Goal: Find specific fact: Find specific fact

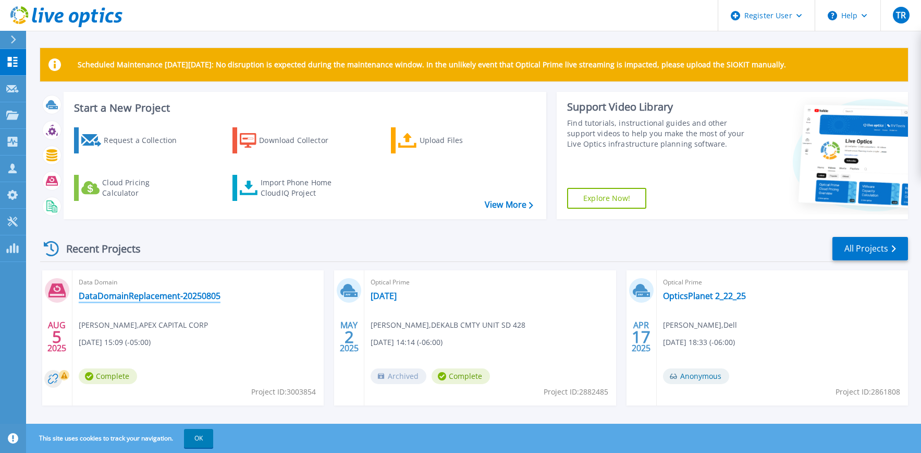
click at [176, 294] on link "DataDomainReplacement-20250805" at bounding box center [150, 295] width 142 height 10
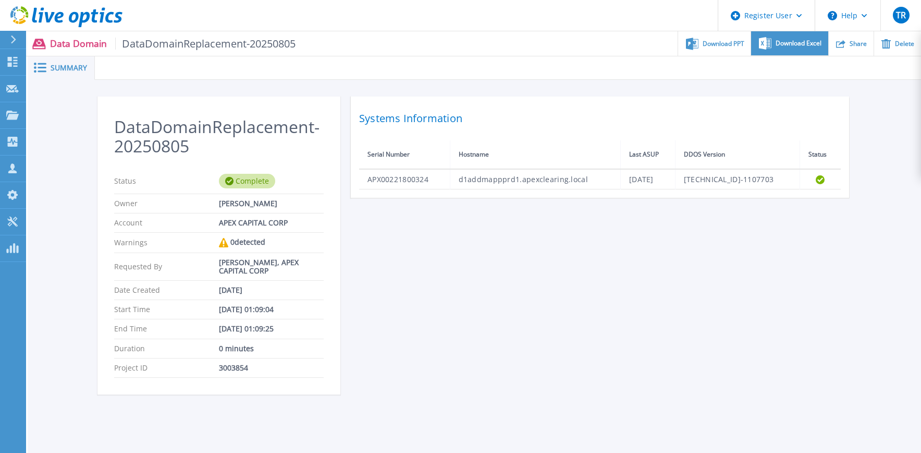
click at [793, 42] on span "Download Excel" at bounding box center [799, 43] width 46 height 6
click at [9, 115] on icon at bounding box center [12, 115] width 13 height 9
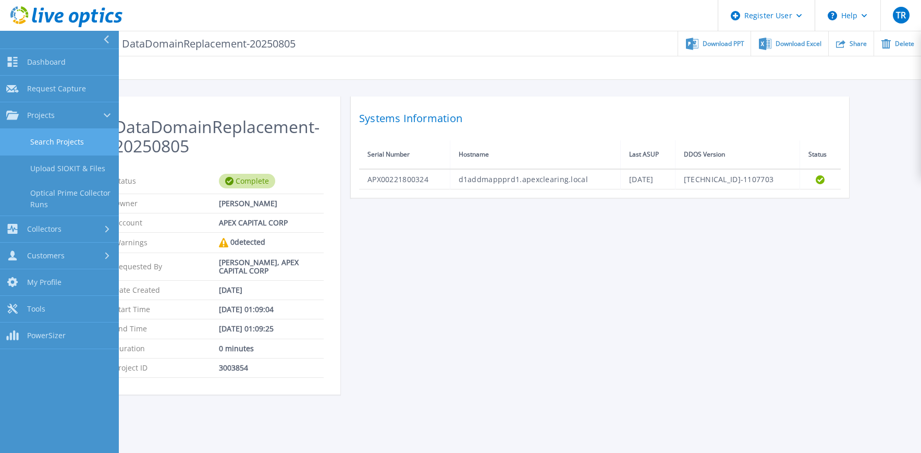
click at [77, 142] on link "Search Projects" at bounding box center [59, 142] width 119 height 27
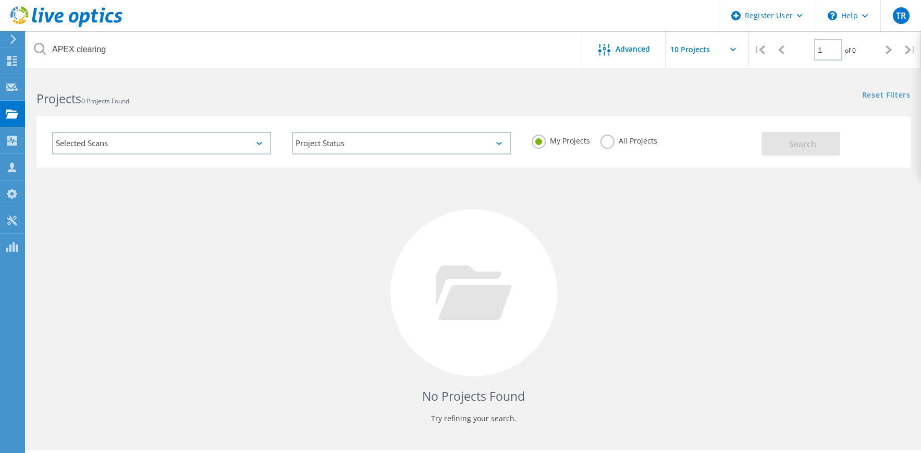
click at [595, 141] on div "My Projects All Projects" at bounding box center [641, 140] width 240 height 39
click at [606, 142] on label "All Projects" at bounding box center [629, 140] width 57 height 10
click at [0, 0] on input "All Projects" at bounding box center [0, 0] width 0 height 0
click at [788, 144] on button "Search" at bounding box center [801, 143] width 79 height 23
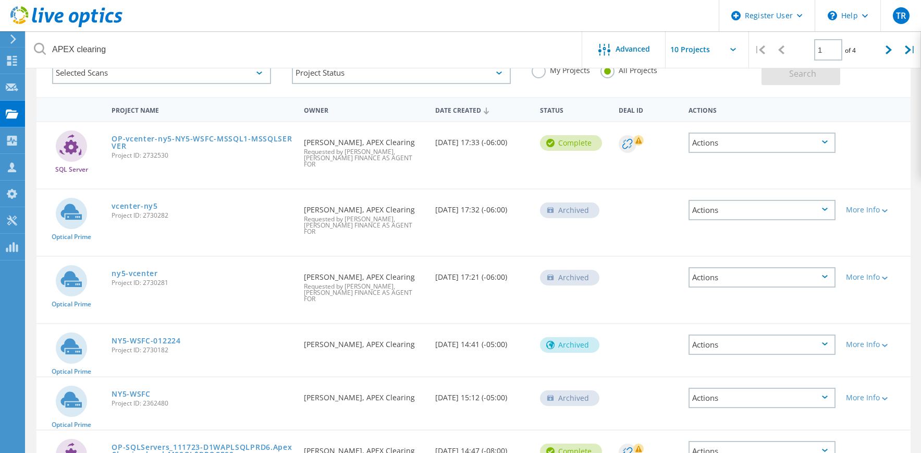
scroll to position [52, 0]
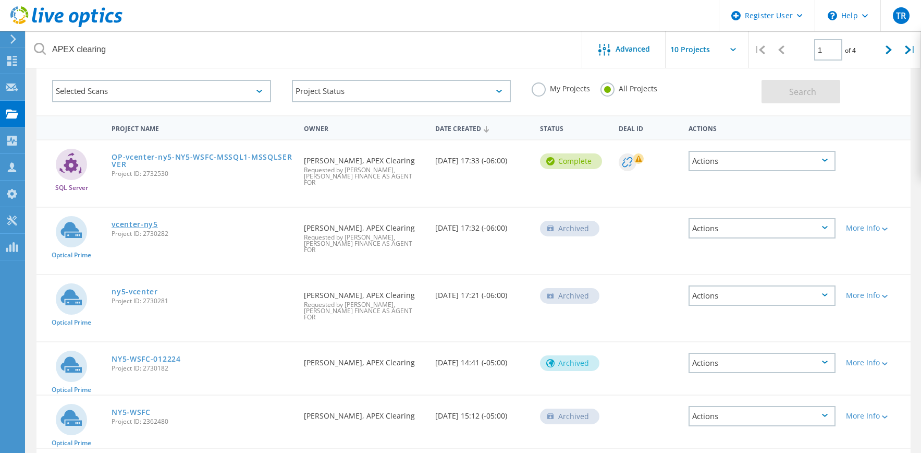
click at [134, 221] on link "vcenter-ny5" at bounding box center [135, 224] width 46 height 7
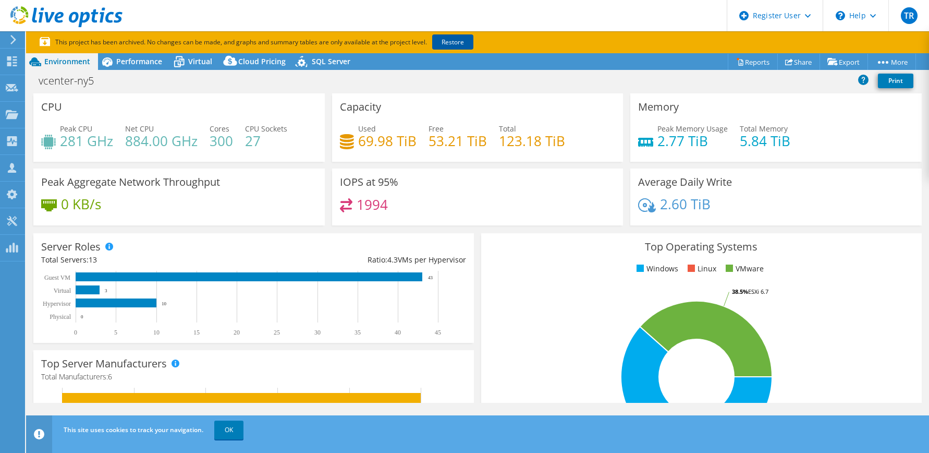
click at [457, 43] on link "Restore" at bounding box center [452, 41] width 41 height 15
click at [921, 441] on div "This site uses cookies to track your navigation. OK" at bounding box center [497, 429] width 872 height 29
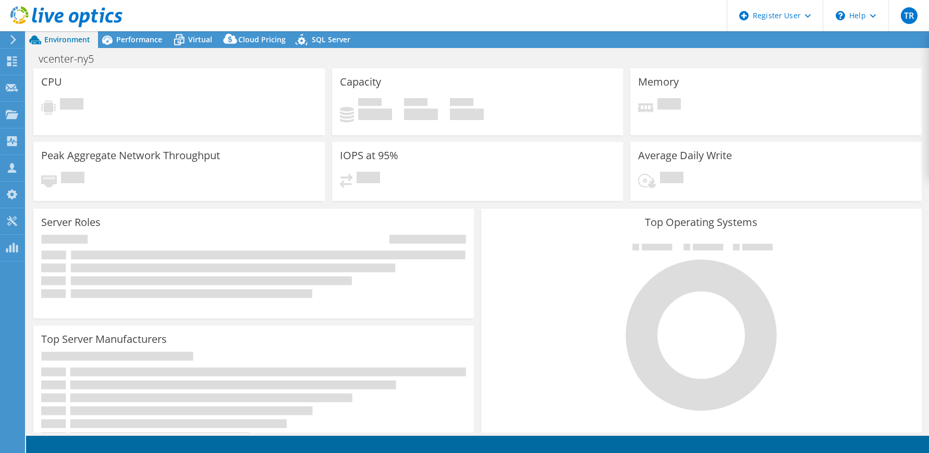
select select "USD"
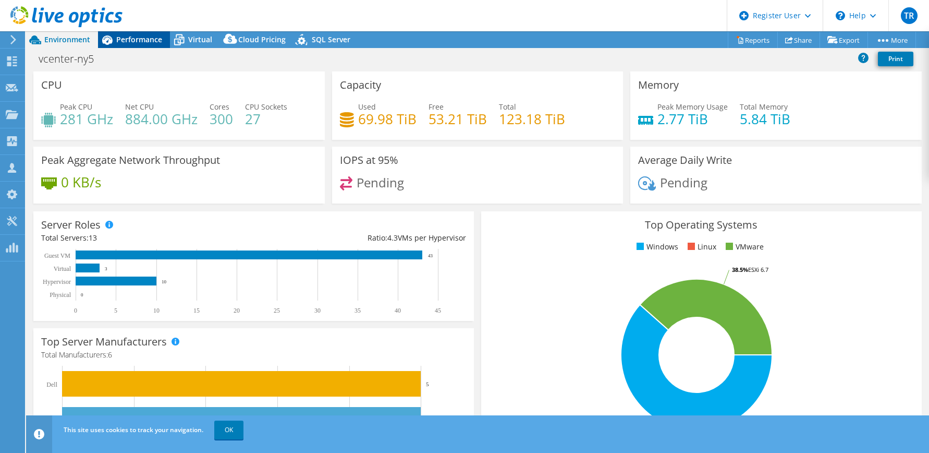
click at [142, 41] on span "Performance" at bounding box center [139, 39] width 46 height 10
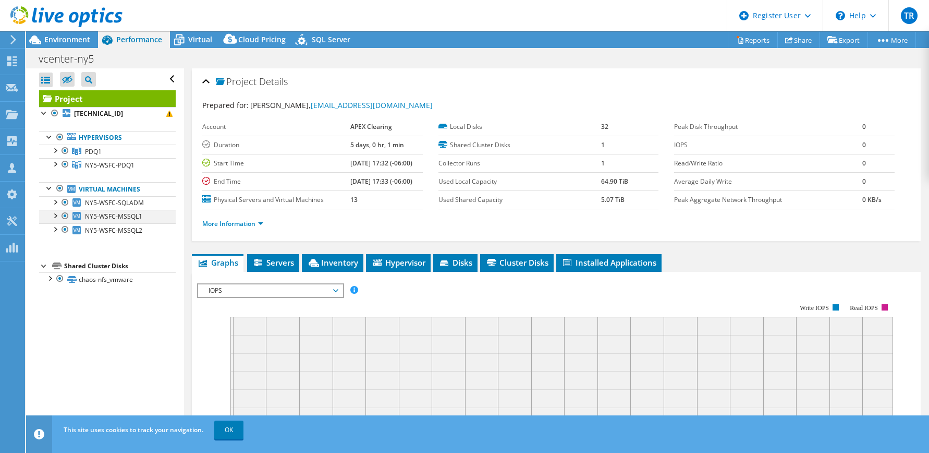
click at [57, 216] on div at bounding box center [55, 215] width 10 height 10
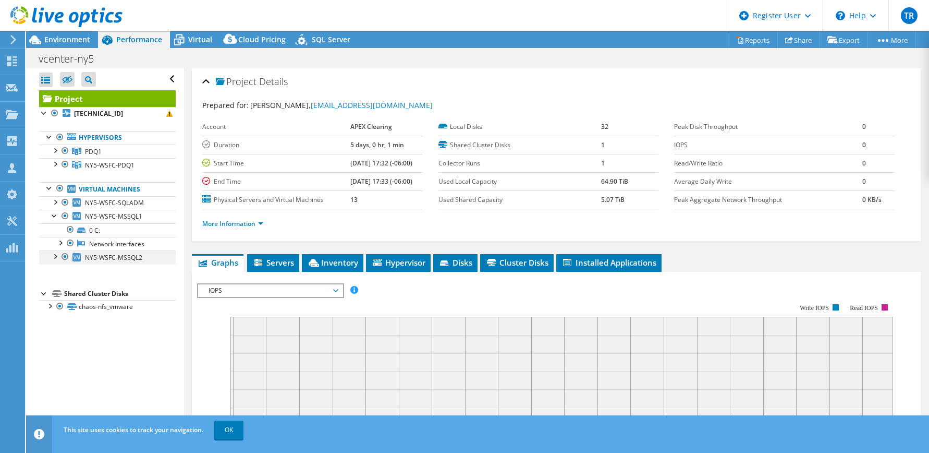
click at [50, 258] on div at bounding box center [55, 255] width 10 height 10
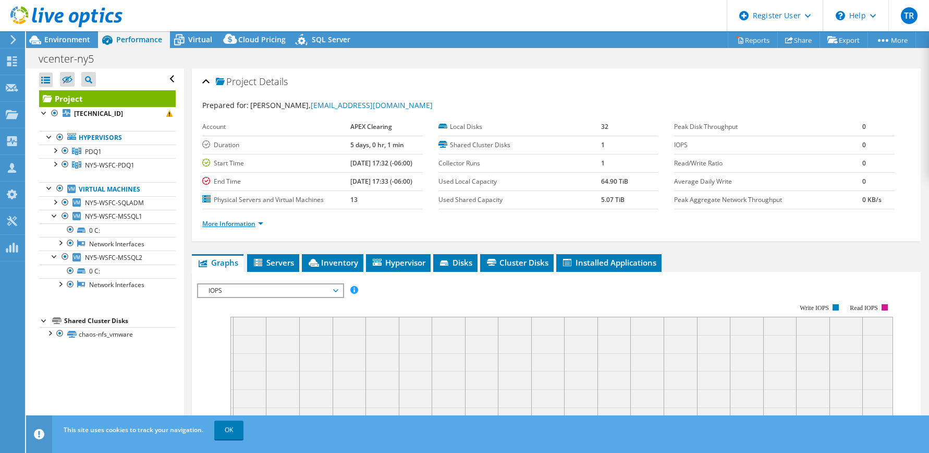
click at [262, 225] on link "More Information" at bounding box center [232, 223] width 61 height 9
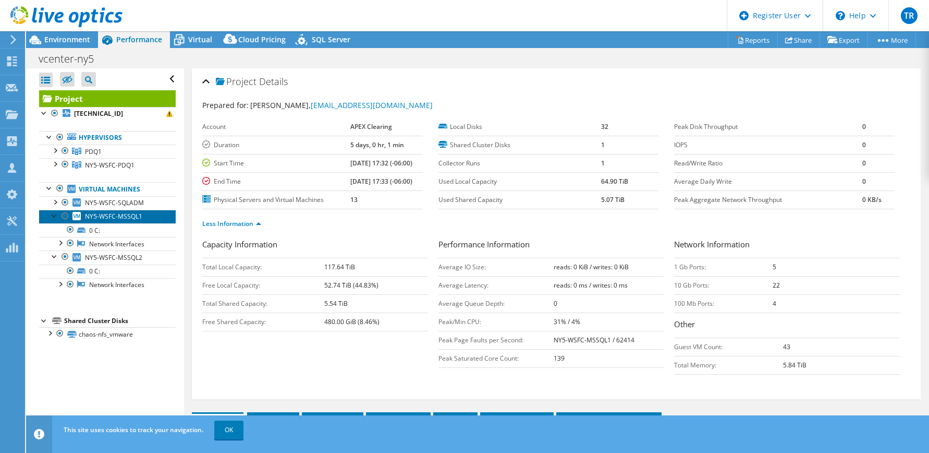
click at [114, 218] on span "NY5-WSFC-MSSQL1" at bounding box center [113, 216] width 57 height 9
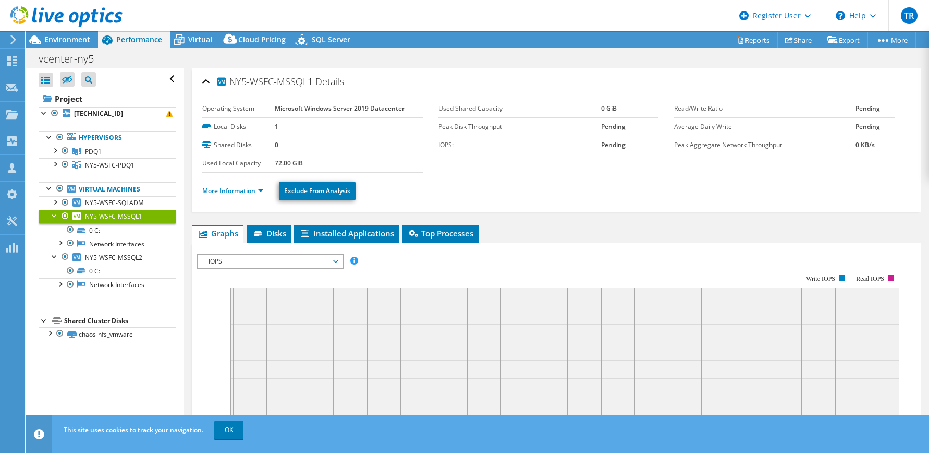
click at [262, 191] on link "More Information" at bounding box center [232, 190] width 61 height 9
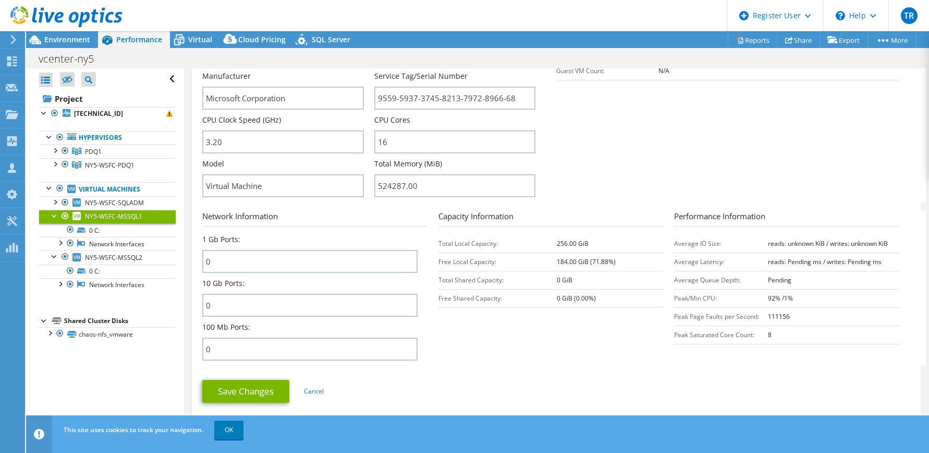
scroll to position [261, 0]
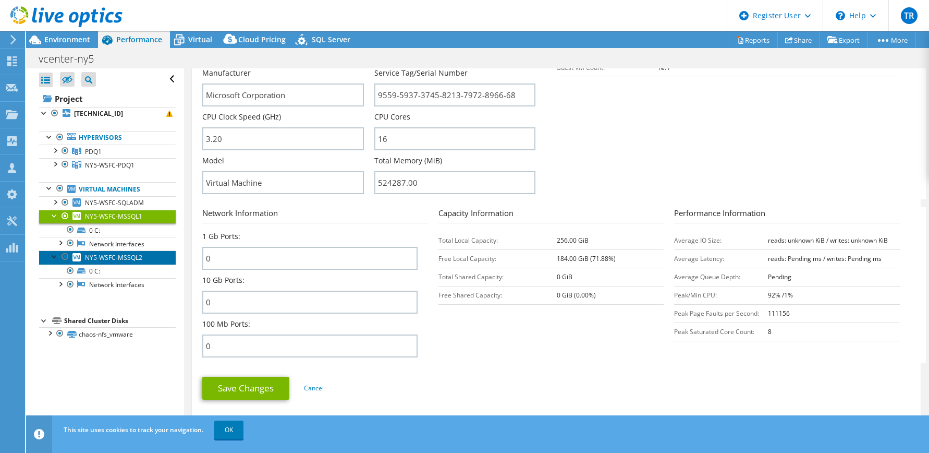
click at [134, 258] on span "NY5-WSFC-MSSQL2" at bounding box center [113, 257] width 57 height 9
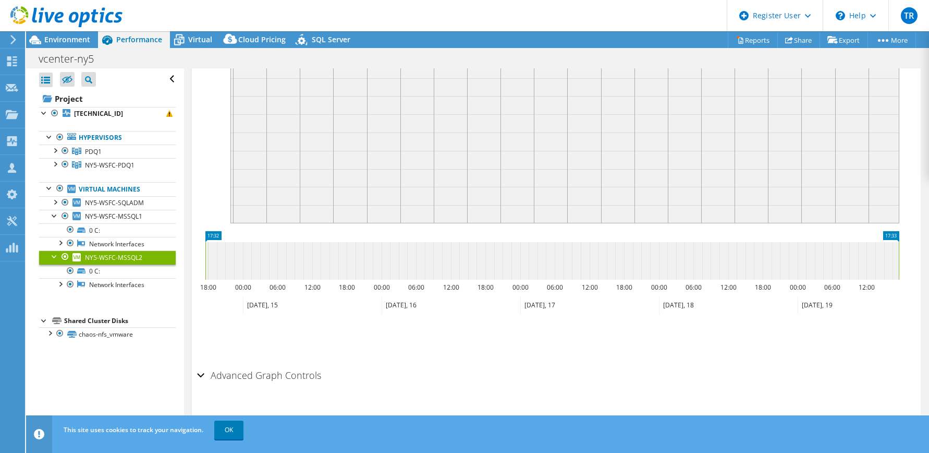
scroll to position [0, 0]
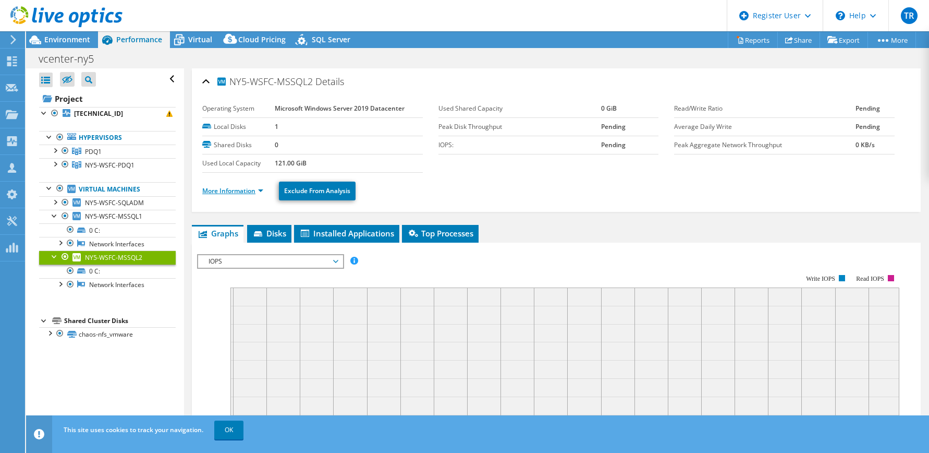
click at [260, 192] on link "More Information" at bounding box center [232, 190] width 61 height 9
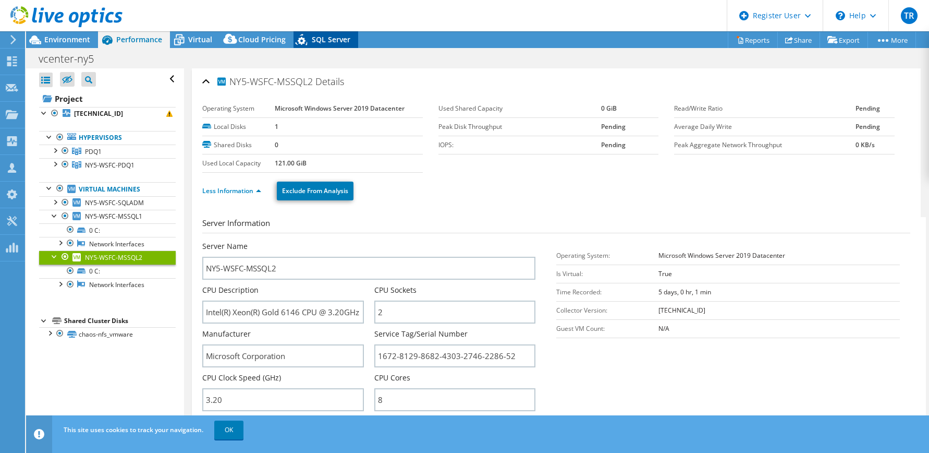
click at [323, 38] on span "SQL Server" at bounding box center [331, 39] width 39 height 10
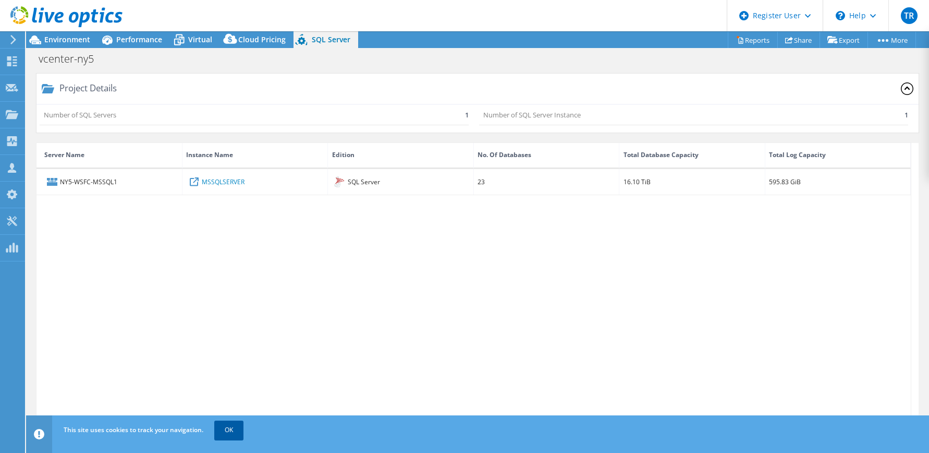
click at [230, 431] on link "OK" at bounding box center [228, 429] width 29 height 19
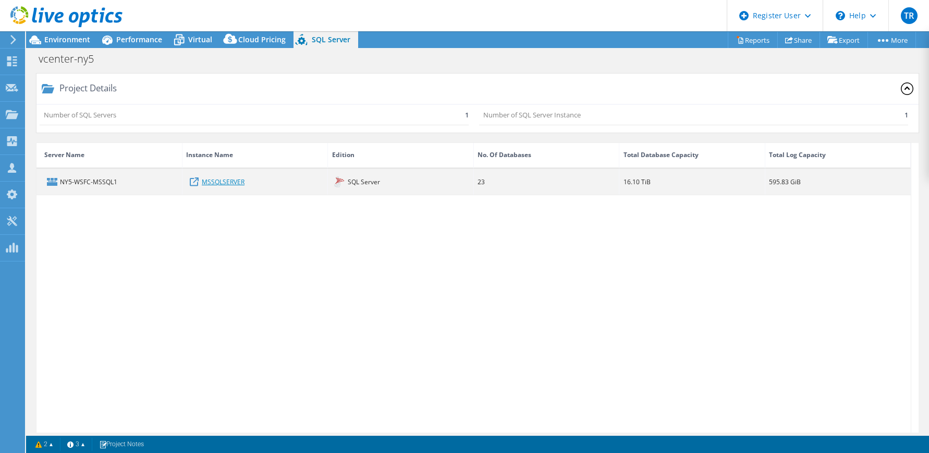
click at [227, 177] on link "MSSQLSERVER" at bounding box center [223, 181] width 43 height 11
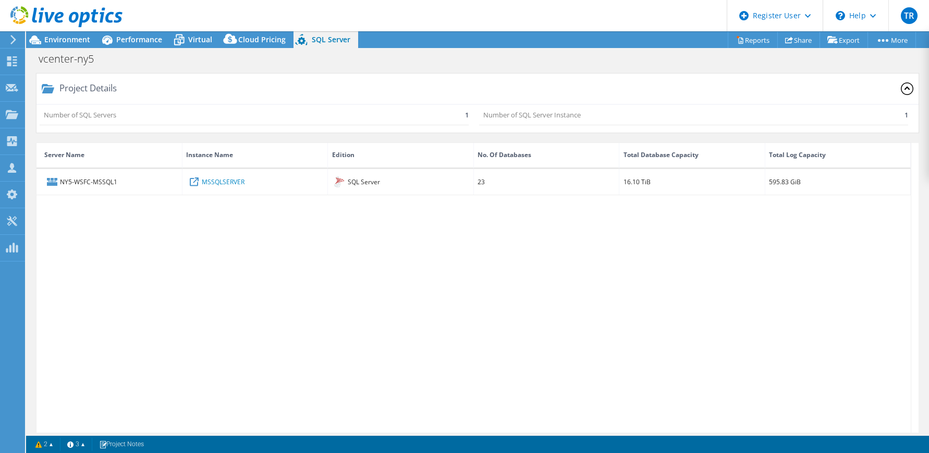
click at [532, 443] on section "Warnings The project contains one or more collector runs that have empty data. …" at bounding box center [477, 443] width 903 height 17
click at [77, 40] on span "Environment" at bounding box center [67, 39] width 46 height 10
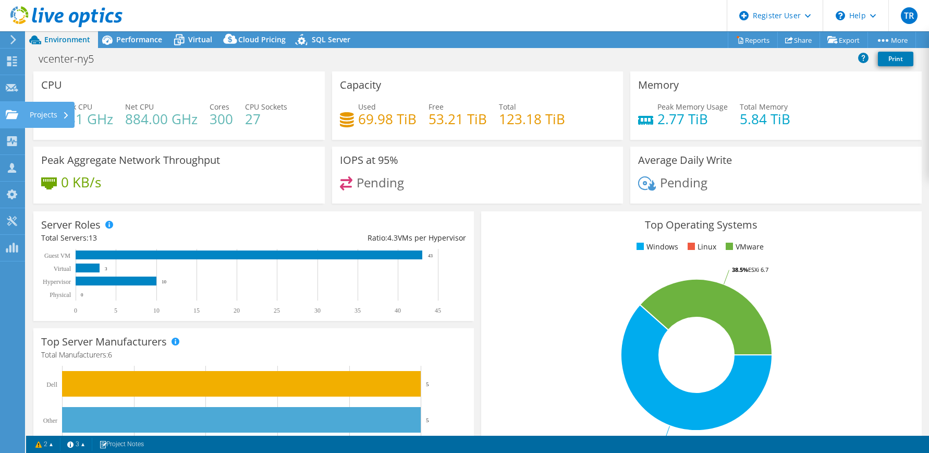
click at [11, 115] on use at bounding box center [12, 113] width 13 height 9
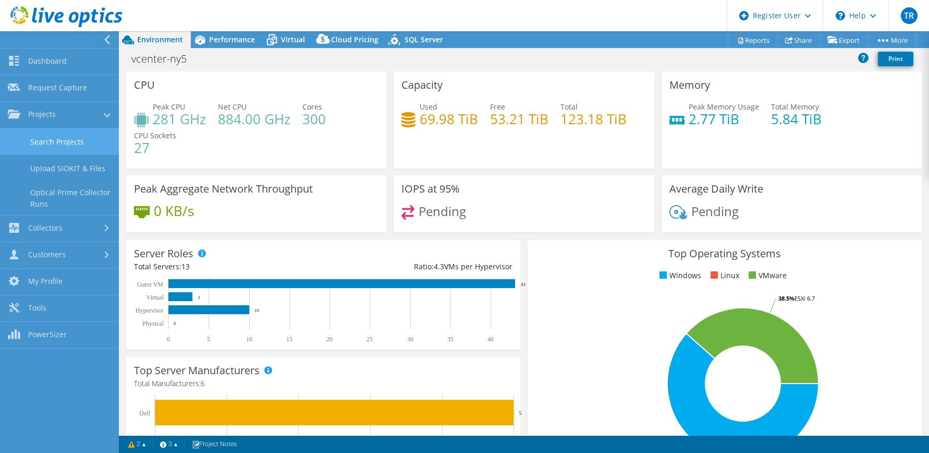
click at [68, 145] on link "Search Projects" at bounding box center [59, 141] width 119 height 27
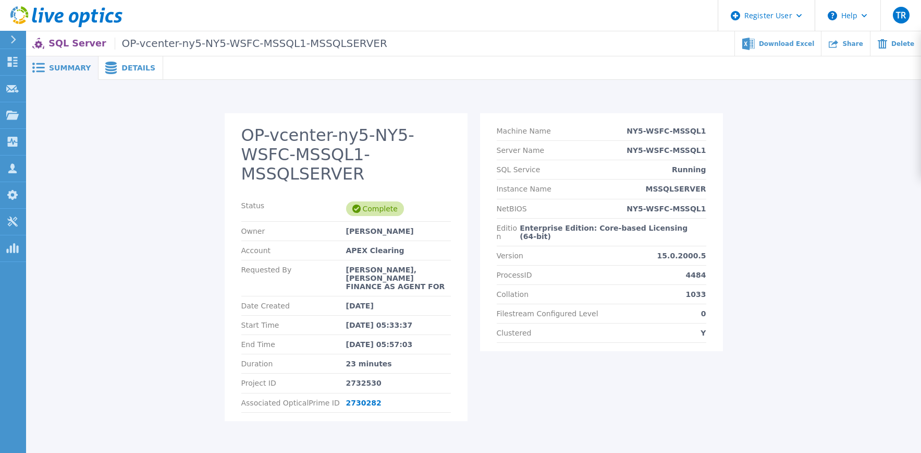
click at [122, 64] on span "Details" at bounding box center [138, 67] width 34 height 7
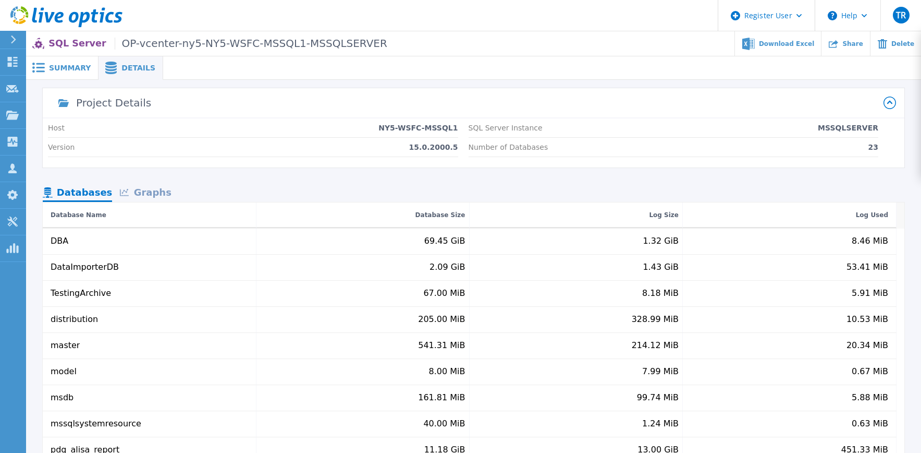
click at [162, 193] on div "Graphs" at bounding box center [145, 193] width 67 height 18
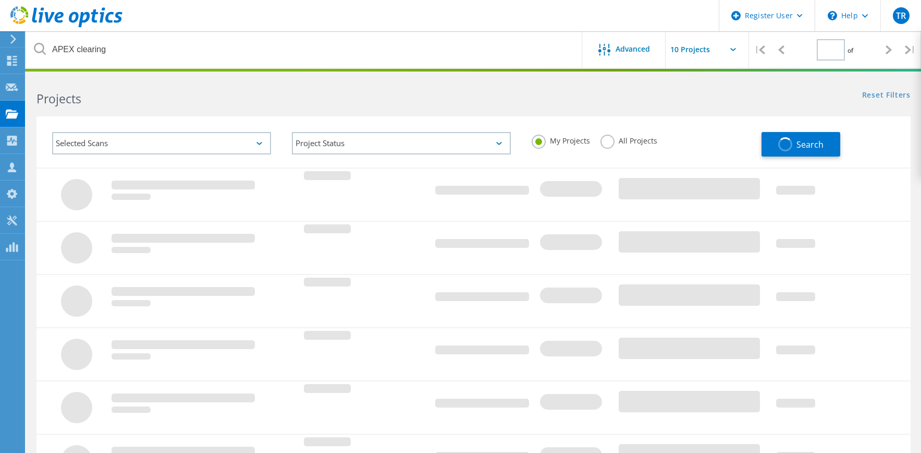
type input "1"
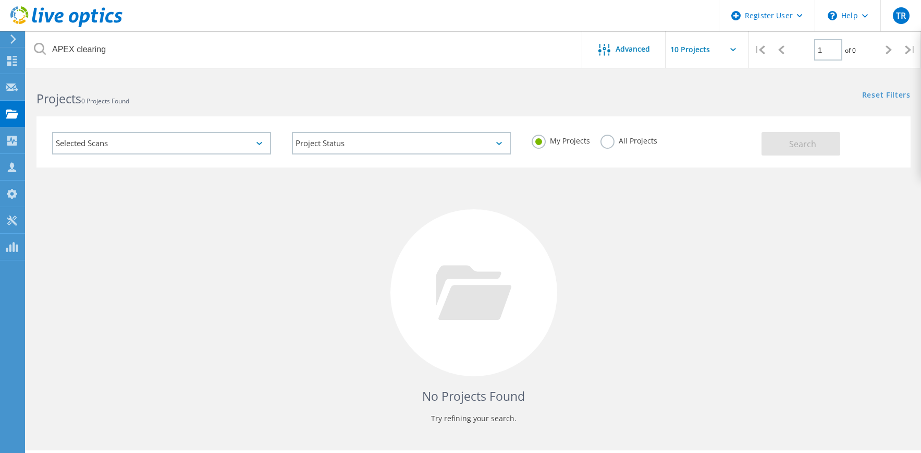
click at [608, 141] on label "All Projects" at bounding box center [629, 140] width 57 height 10
click at [0, 0] on input "All Projects" at bounding box center [0, 0] width 0 height 0
click at [801, 137] on button "Search" at bounding box center [801, 143] width 79 height 23
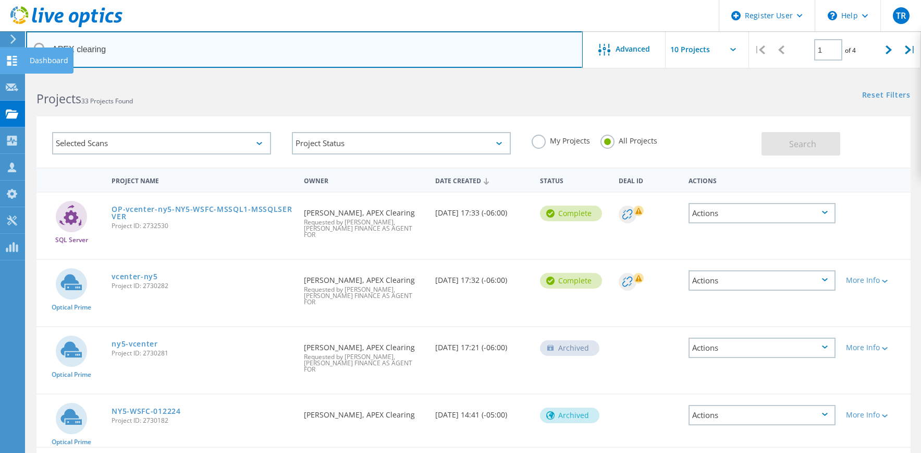
drag, startPoint x: 128, startPoint y: 50, endPoint x: 22, endPoint y: 56, distance: 106.5
click at [22, 76] on div "Register User \n Help Explore Helpful Articles Contact Support TR Dell User [PE…" at bounding box center [460, 441] width 921 height 731
click at [153, 50] on input "APEX clearing" at bounding box center [304, 49] width 557 height 36
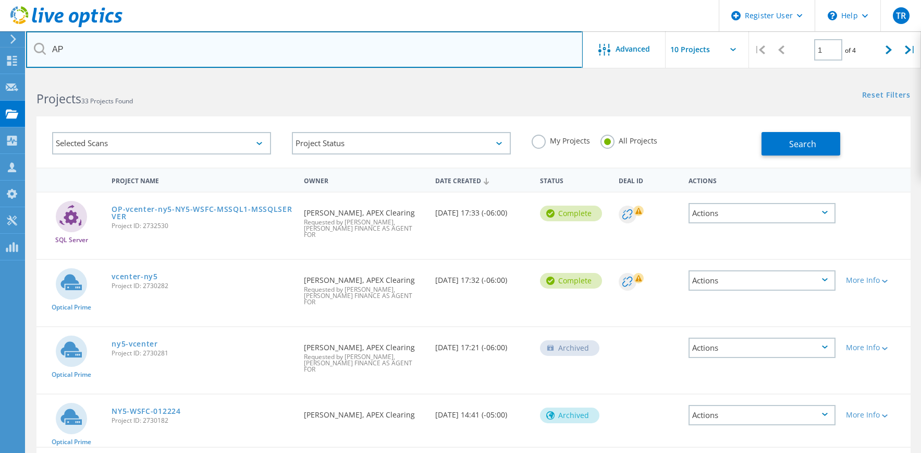
type input "A"
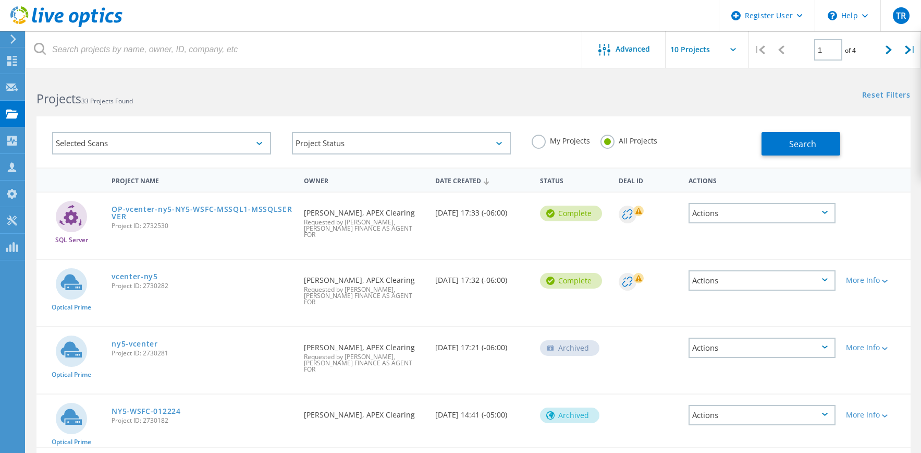
click at [537, 142] on label "My Projects" at bounding box center [561, 140] width 58 height 10
click at [0, 0] on input "My Projects" at bounding box center [0, 0] width 0 height 0
click at [807, 135] on button "Search" at bounding box center [801, 143] width 79 height 23
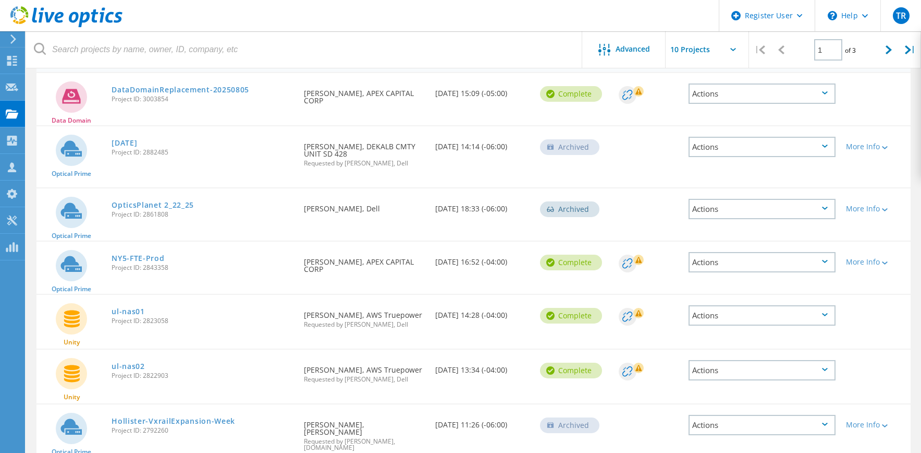
scroll to position [104, 0]
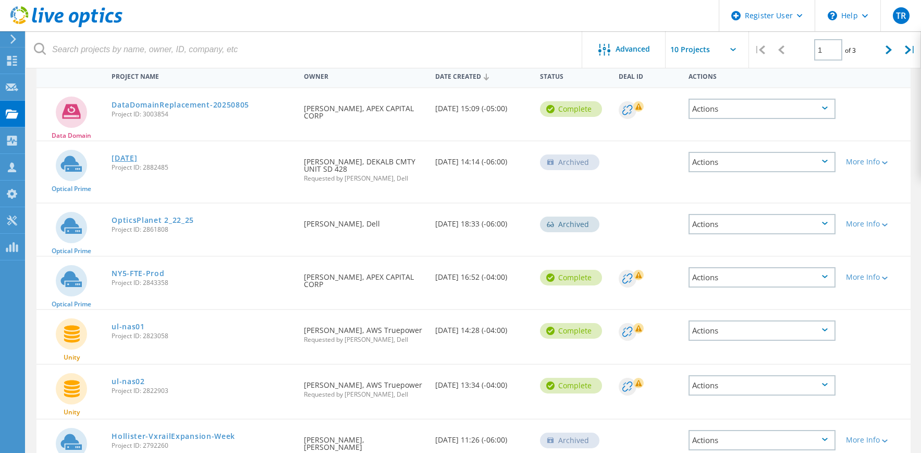
click at [122, 158] on link "[DATE]" at bounding box center [125, 157] width 26 height 7
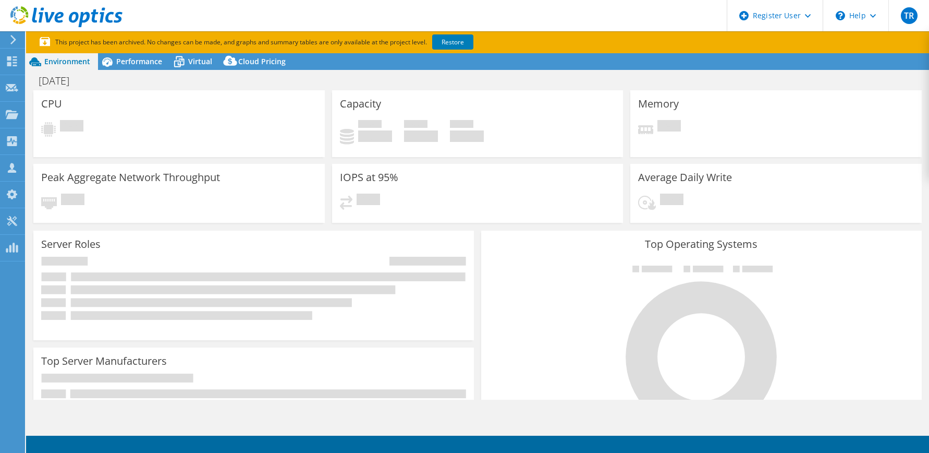
select select "USD"
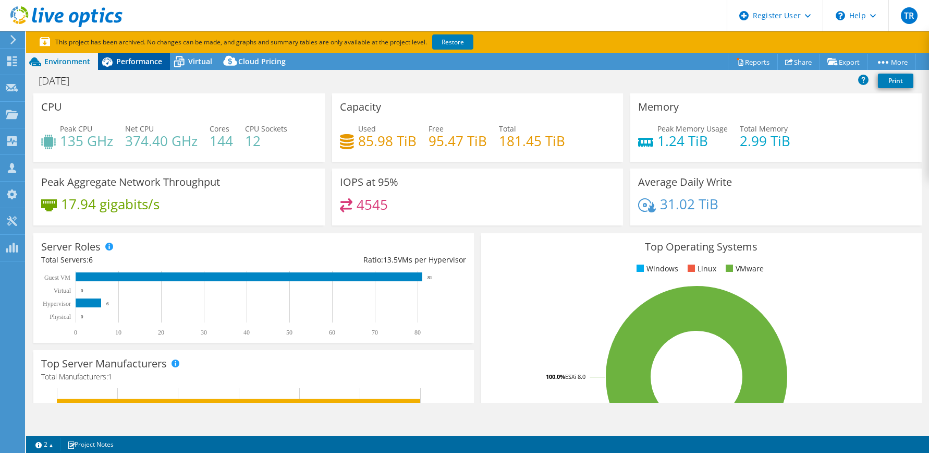
click at [133, 63] on span "Performance" at bounding box center [139, 61] width 46 height 10
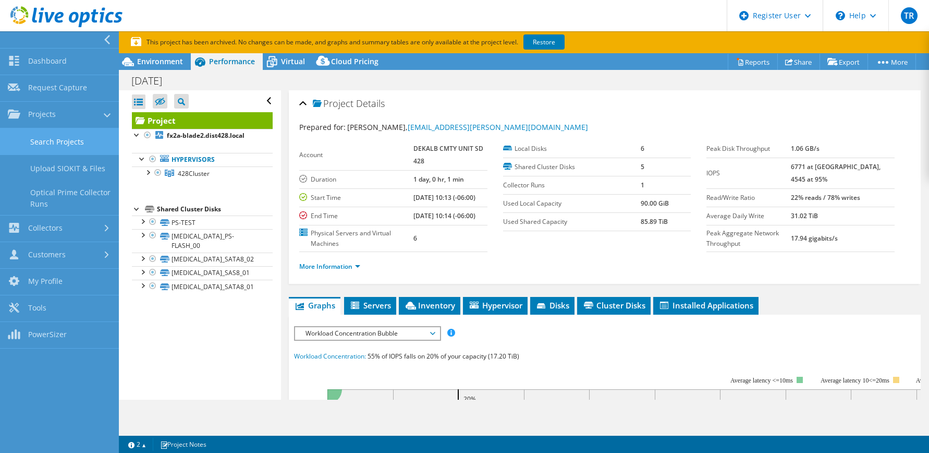
click at [63, 144] on link "Search Projects" at bounding box center [59, 141] width 119 height 27
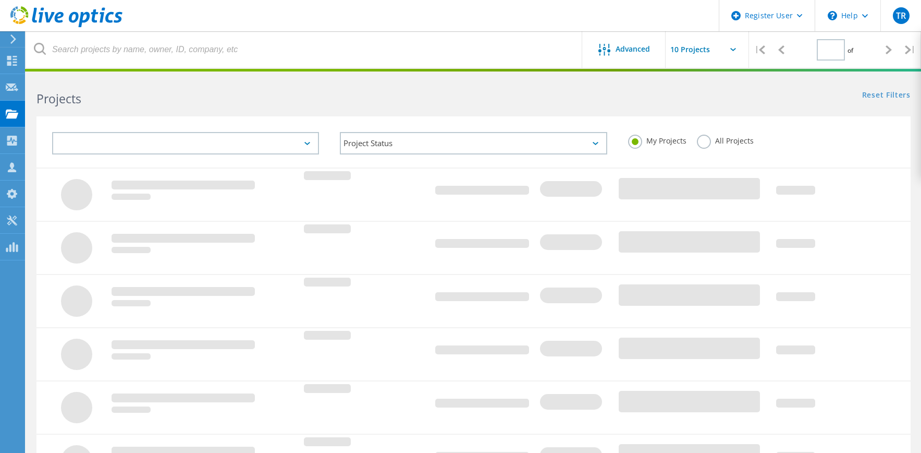
type input "1"
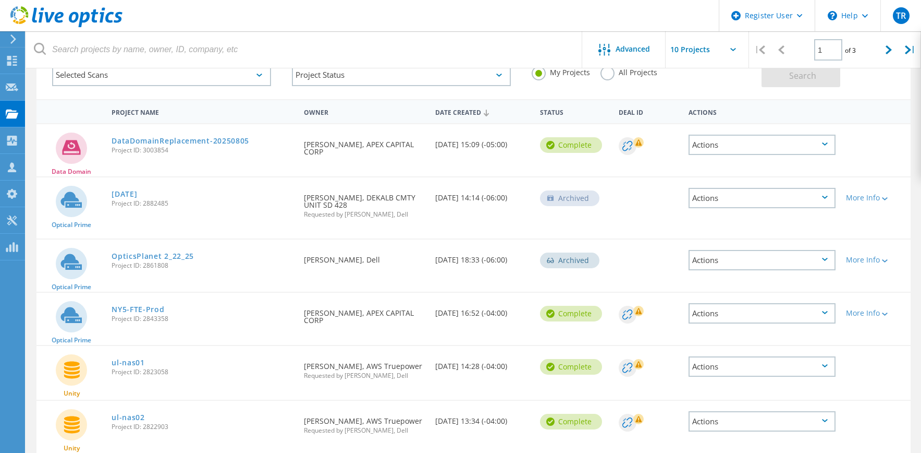
scroll to position [104, 0]
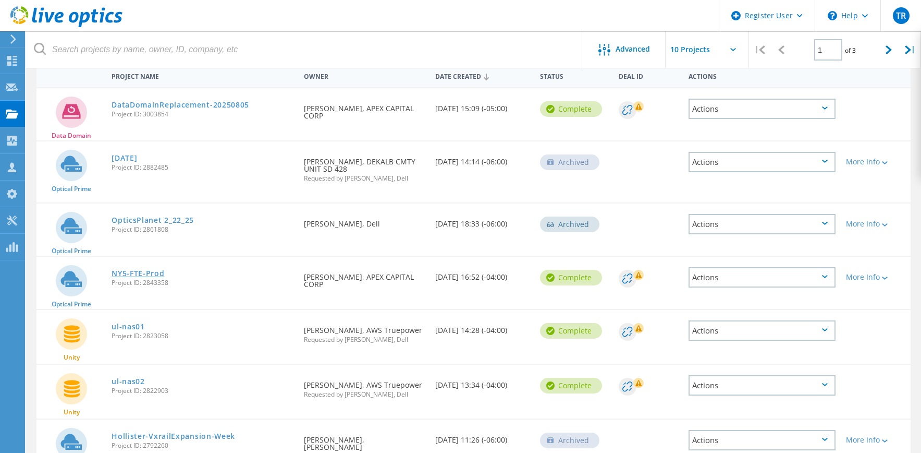
click at [150, 275] on link "NY5-FTE-Prod" at bounding box center [138, 273] width 53 height 7
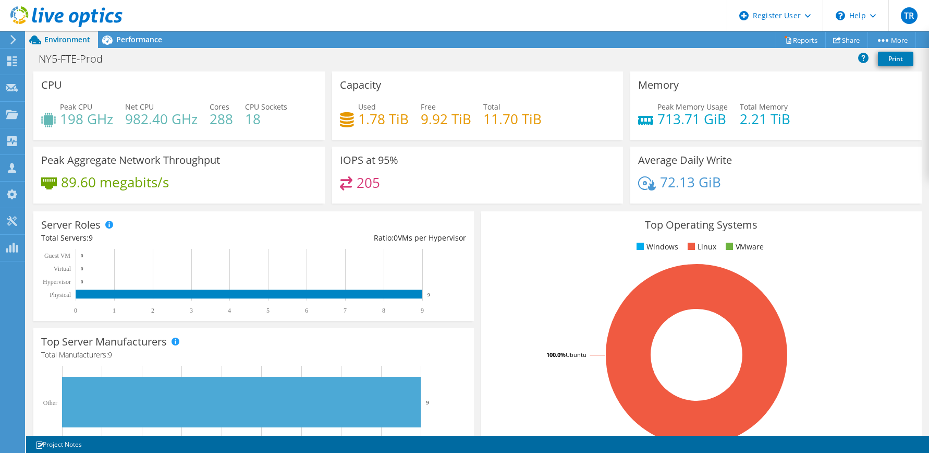
scroll to position [52, 0]
click at [146, 40] on span "Performance" at bounding box center [139, 39] width 46 height 10
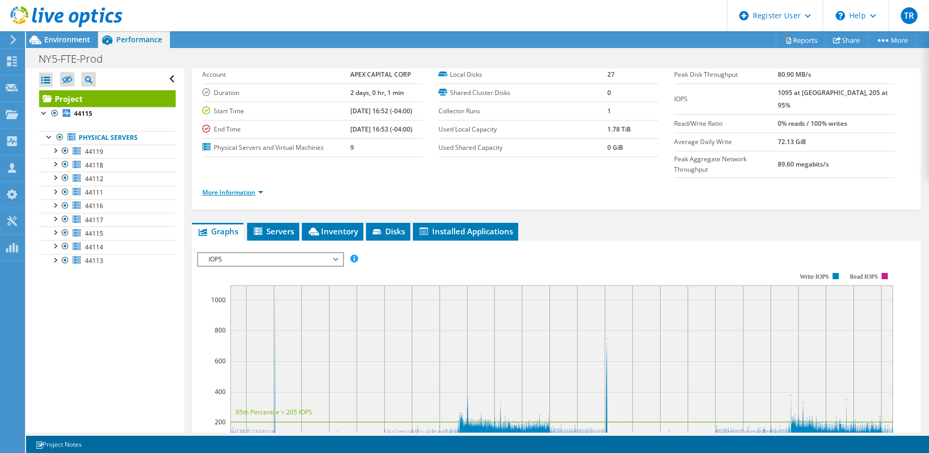
click at [261, 188] on link "More Information" at bounding box center [232, 192] width 61 height 9
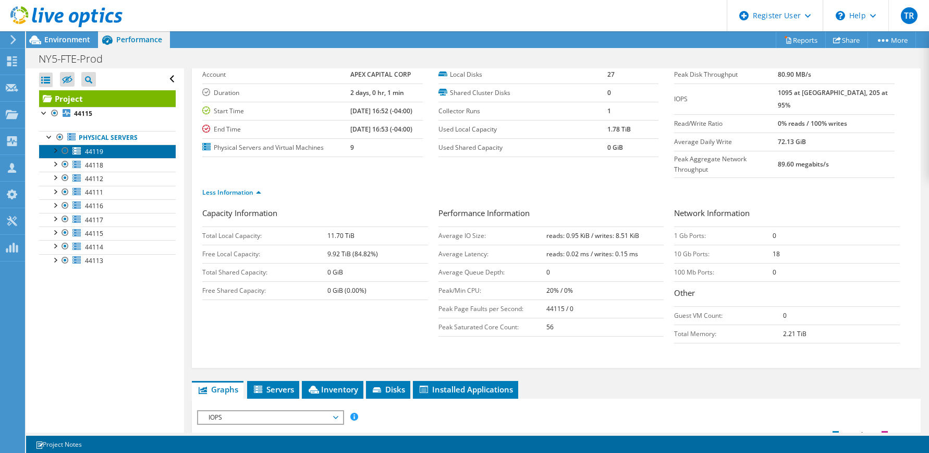
click at [105, 154] on link "44119" at bounding box center [107, 151] width 137 height 14
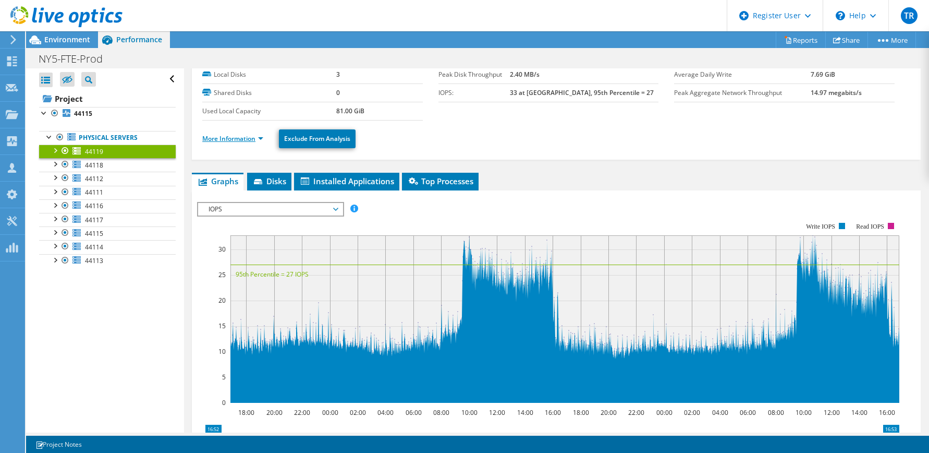
click at [263, 141] on link "More Information" at bounding box center [232, 138] width 61 height 9
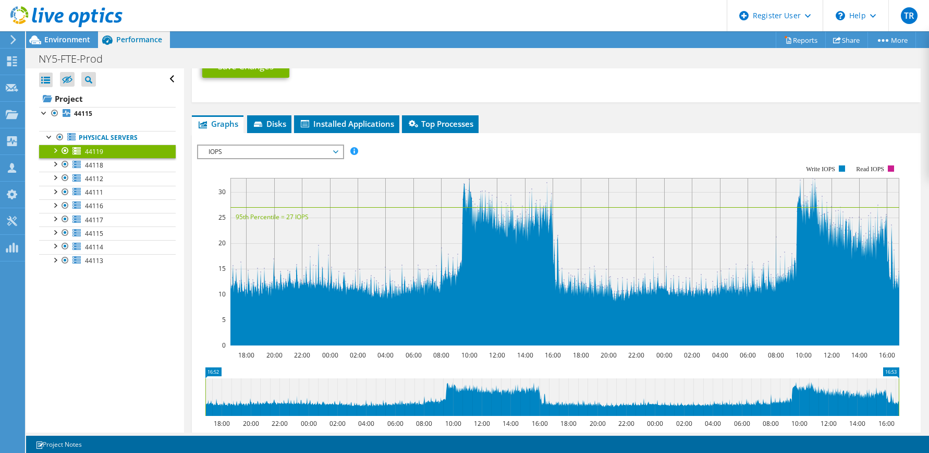
scroll to position [566, 0]
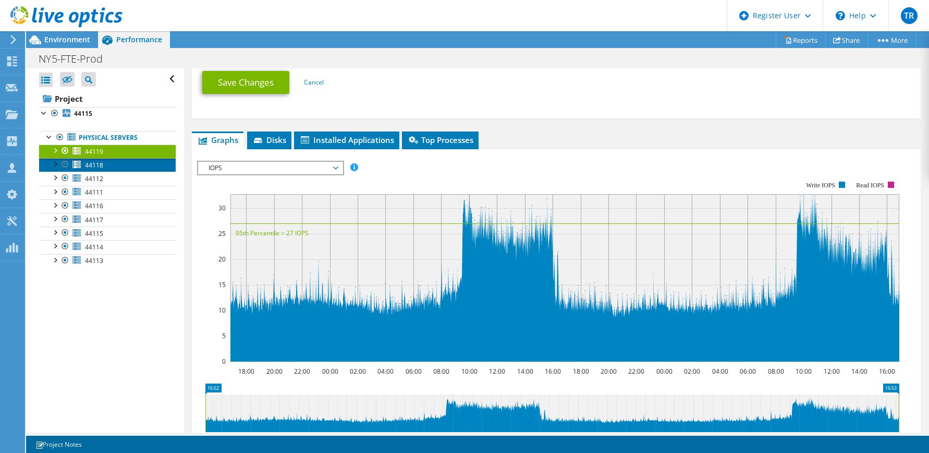
click at [95, 166] on span "44118" at bounding box center [94, 165] width 18 height 9
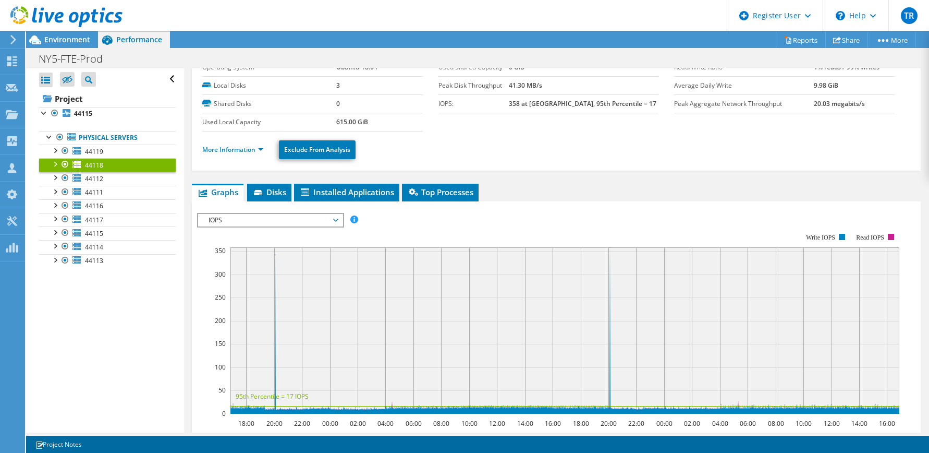
scroll to position [0, 0]
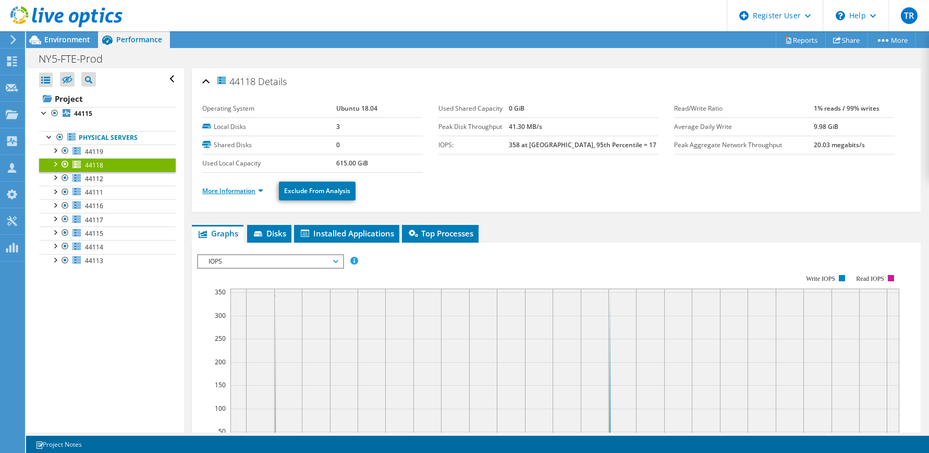
click at [251, 192] on link "More Information" at bounding box center [232, 190] width 61 height 9
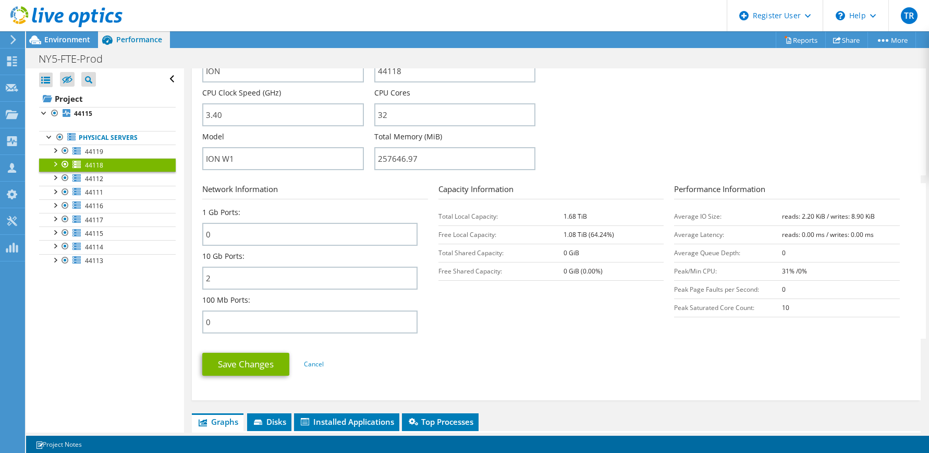
scroll to position [313, 0]
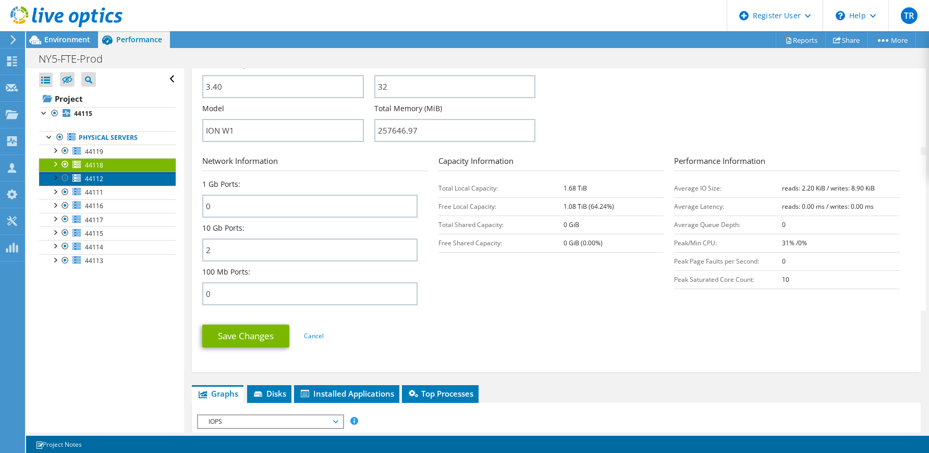
click at [94, 180] on span "44112" at bounding box center [94, 178] width 18 height 9
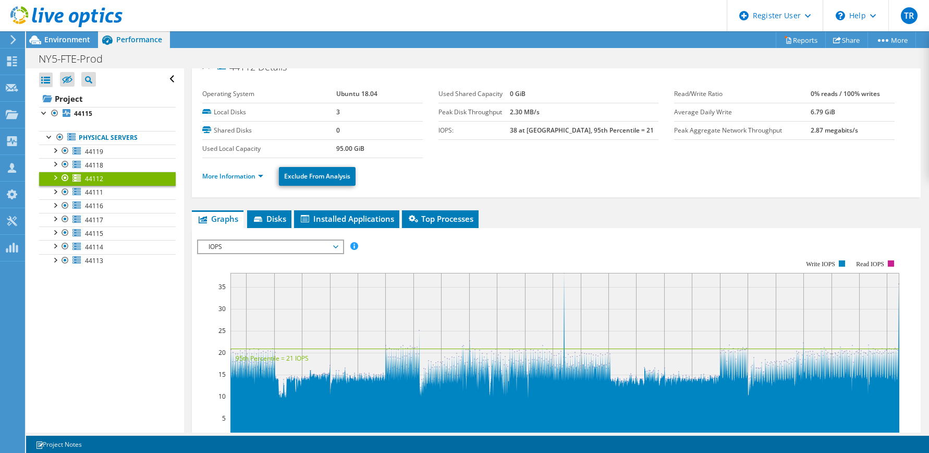
scroll to position [0, 0]
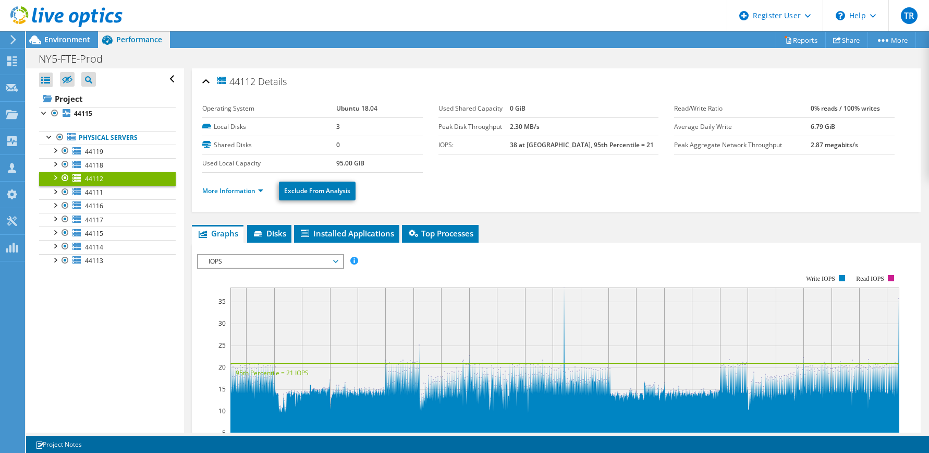
click at [97, 304] on div "Open All Close All Hide Excluded Nodes Project Tree Filter" at bounding box center [104, 250] width 157 height 364
click at [382, 7] on header "TR Dell User Todd Ruch Todd.Ruch@dell.com Dell My Profile Log Out \n Help Explo…" at bounding box center [464, 15] width 929 height 31
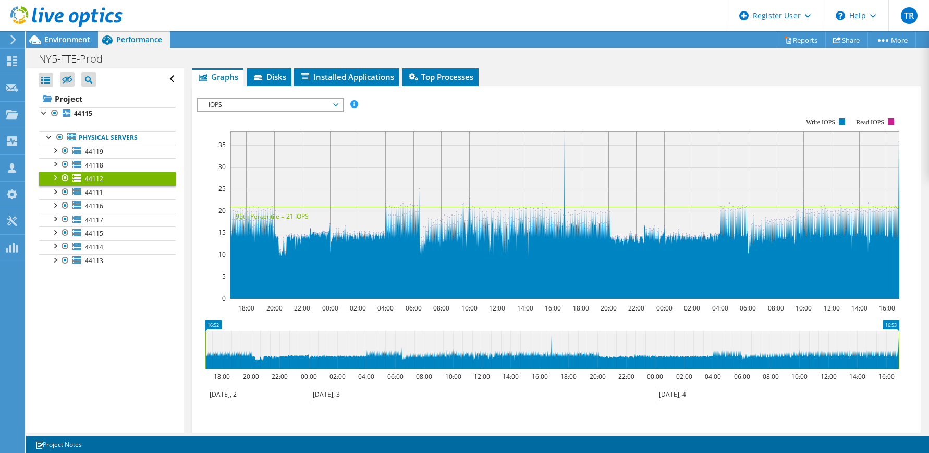
scroll to position [250, 0]
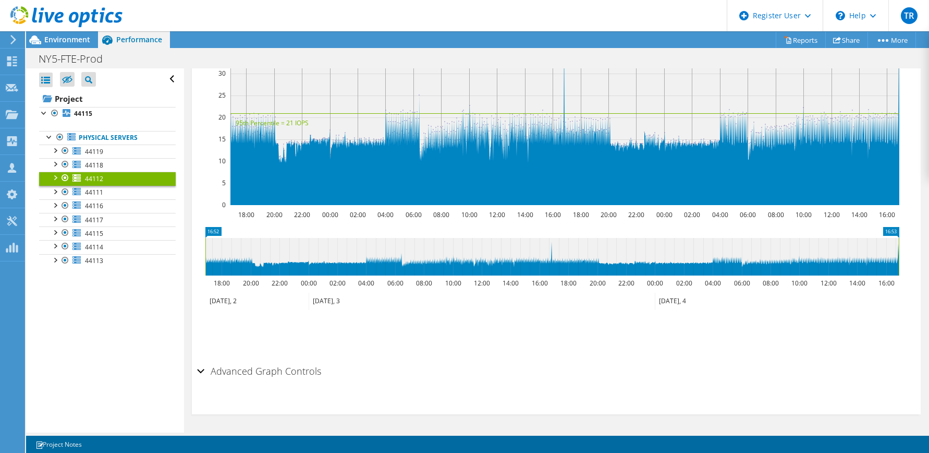
click at [264, 374] on h2 "Advanced Graph Controls" at bounding box center [259, 370] width 124 height 21
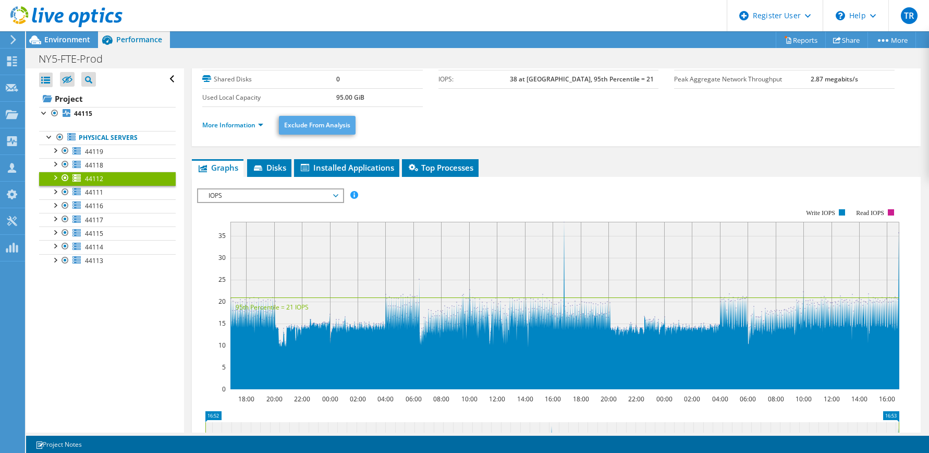
scroll to position [0, 0]
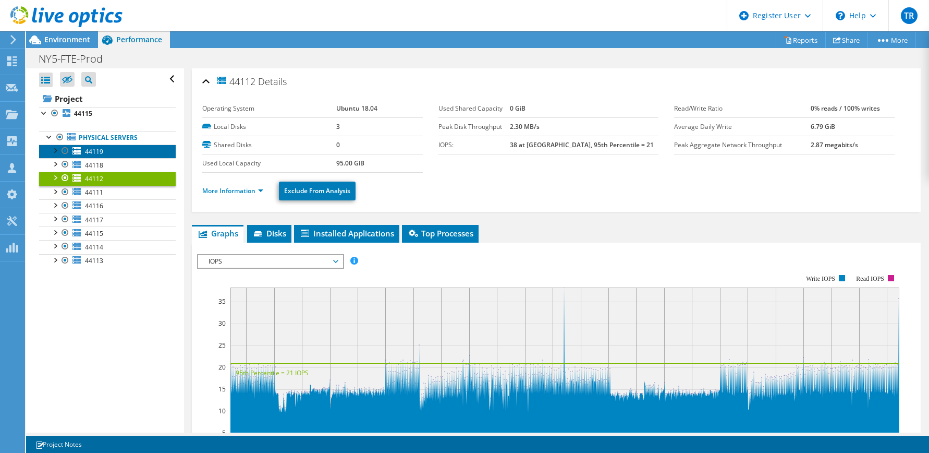
click at [101, 151] on span "44119" at bounding box center [94, 151] width 18 height 9
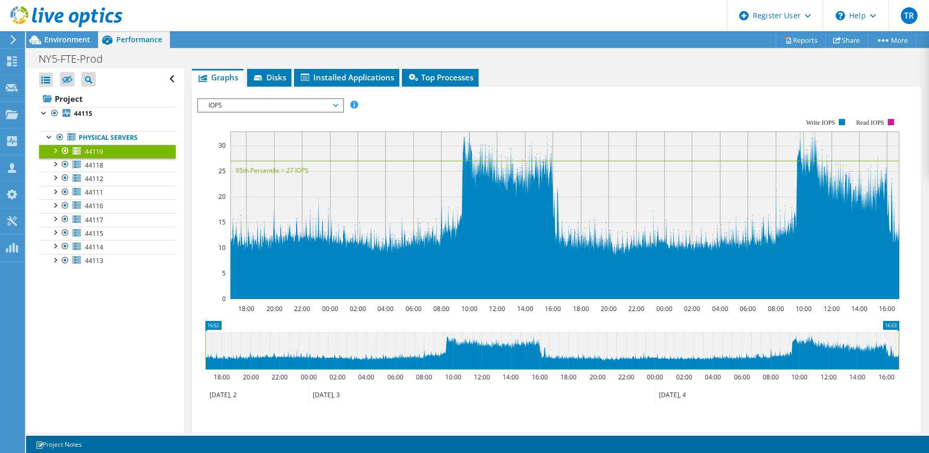
scroll to position [209, 0]
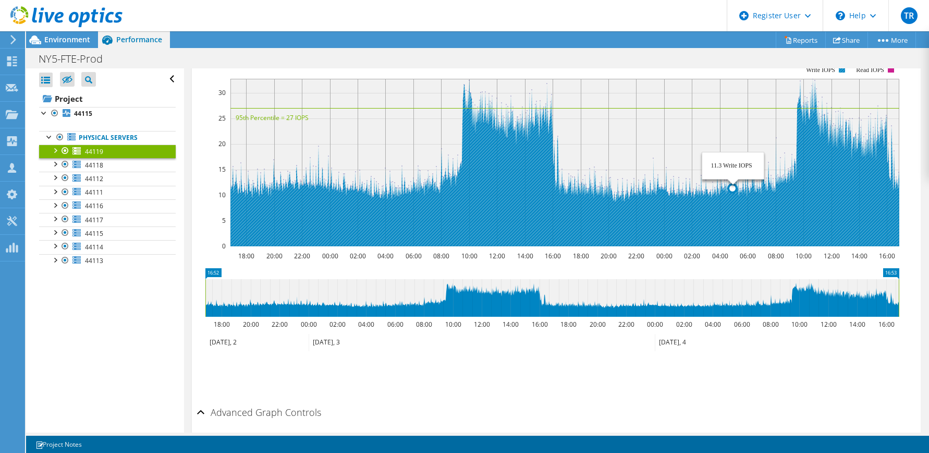
drag, startPoint x: 570, startPoint y: 186, endPoint x: 738, endPoint y: 200, distance: 168.5
click at [736, 200] on icon at bounding box center [564, 162] width 669 height 167
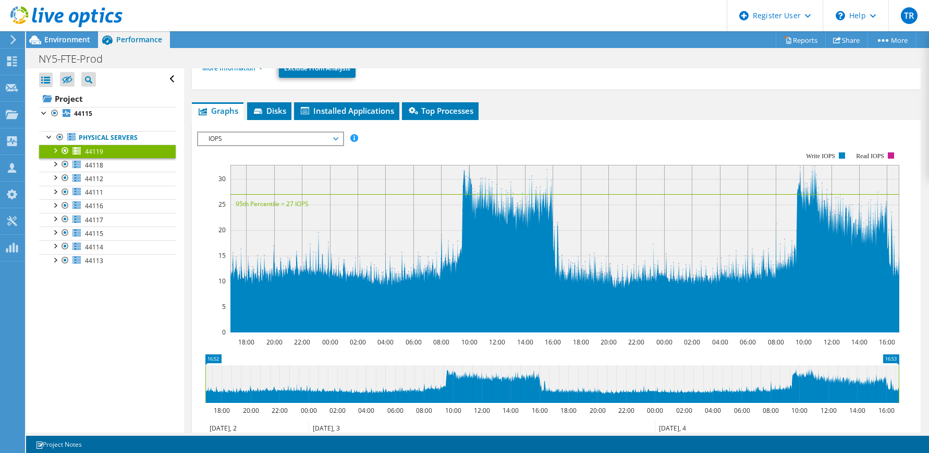
scroll to position [104, 0]
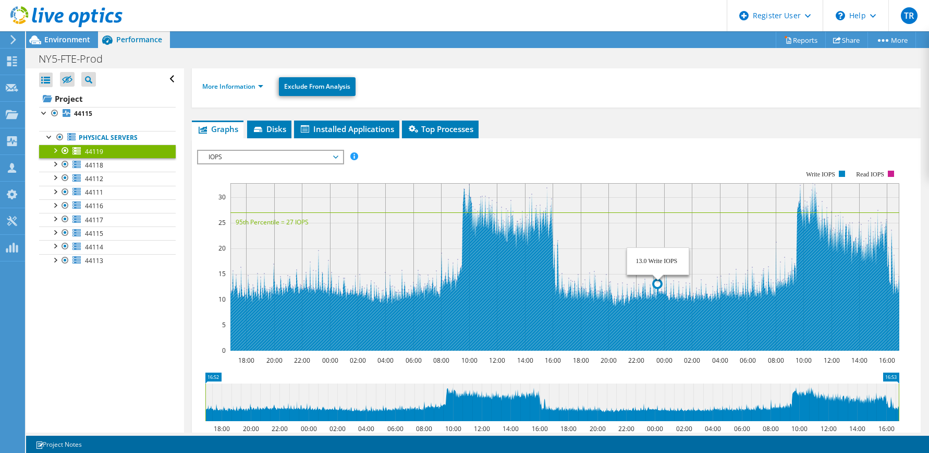
click at [654, 286] on circle at bounding box center [657, 283] width 8 height 8
click at [657, 292] on icon at bounding box center [564, 266] width 669 height 167
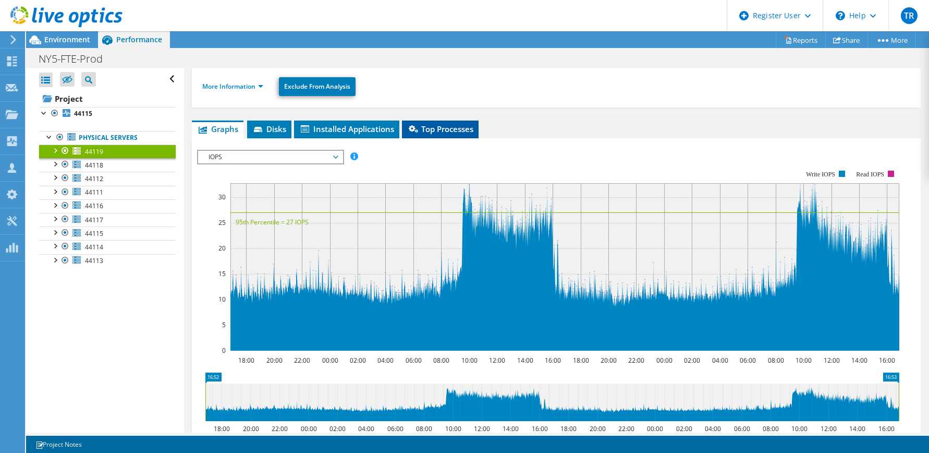
click at [439, 131] on span "Top Processes" at bounding box center [440, 129] width 66 height 10
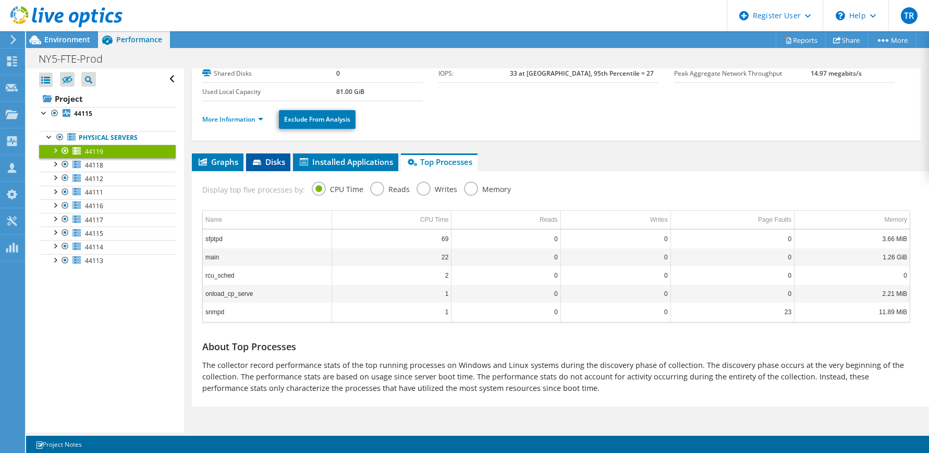
click at [259, 165] on icon at bounding box center [258, 163] width 10 height 7
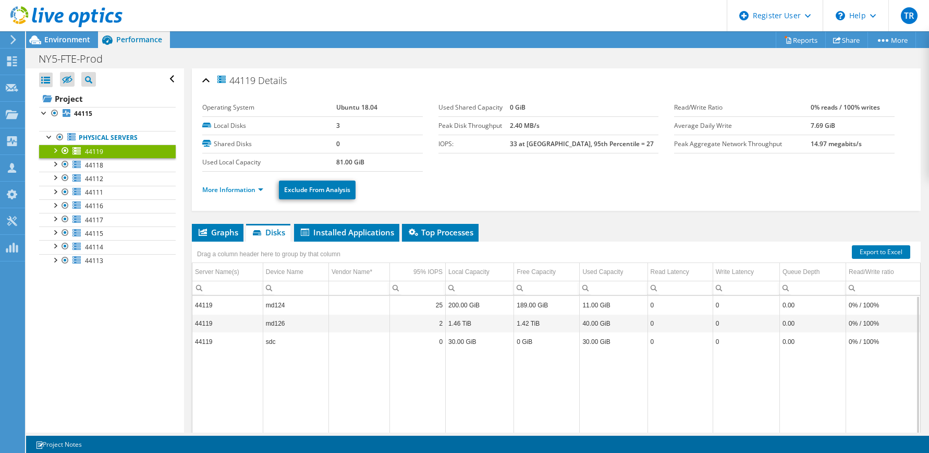
scroll to position [0, 0]
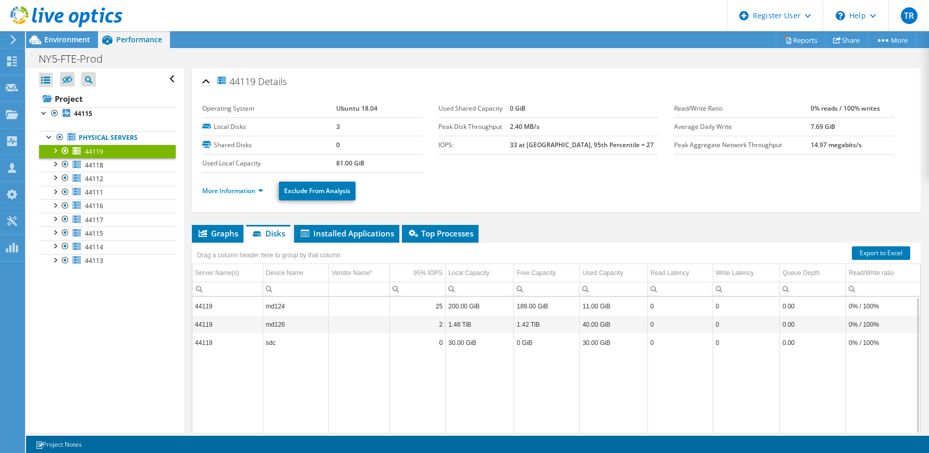
click at [66, 295] on div "Open All Close All Hide Excluded Nodes Project Tree Filter" at bounding box center [104, 250] width 157 height 364
click at [13, 115] on use at bounding box center [12, 113] width 13 height 9
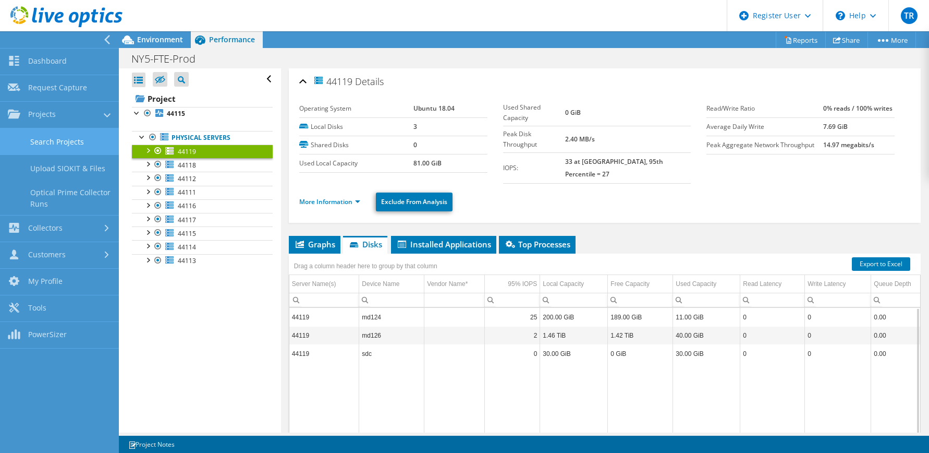
click at [70, 149] on link "Search Projects" at bounding box center [59, 141] width 119 height 27
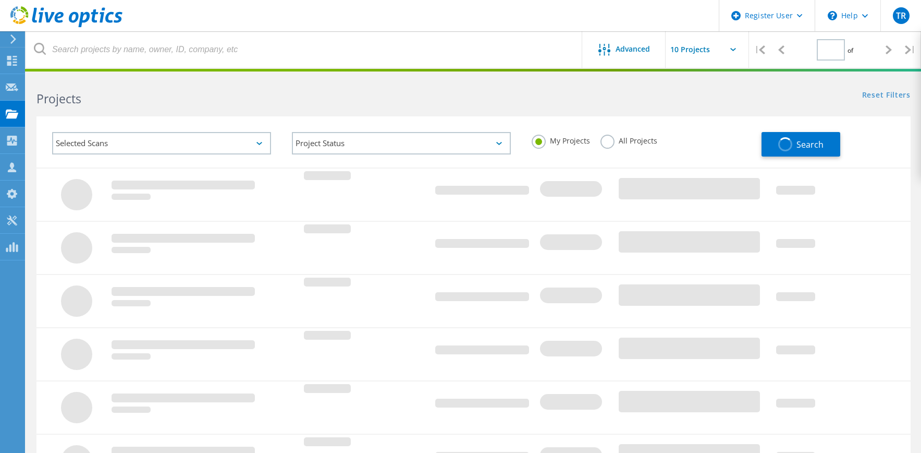
type input "1"
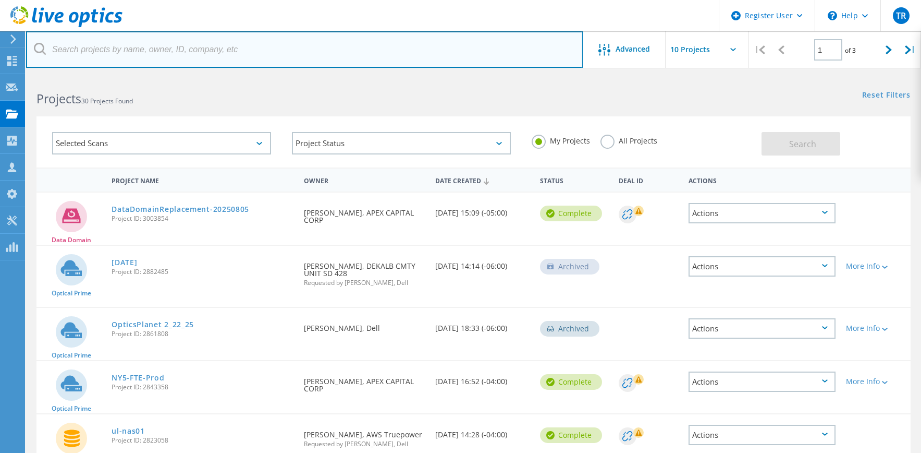
click at [158, 48] on input "text" at bounding box center [304, 49] width 557 height 36
type input "Chicago Trading"
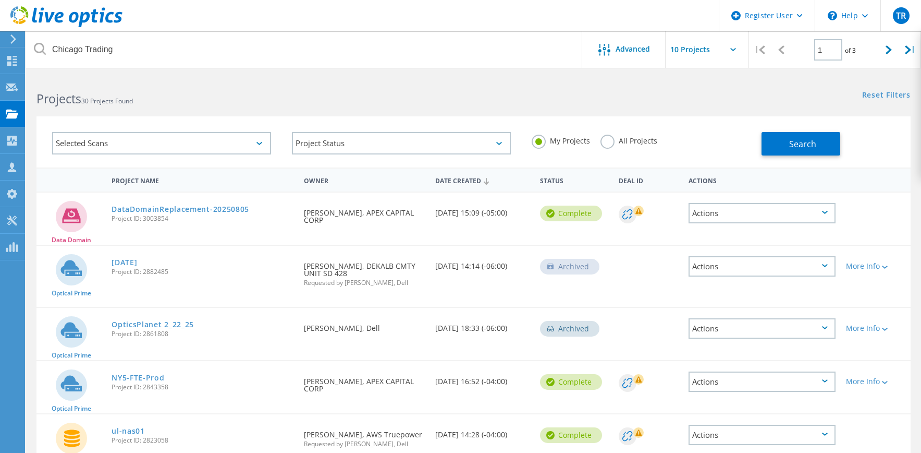
click at [609, 143] on label "All Projects" at bounding box center [629, 140] width 57 height 10
click at [0, 0] on input "All Projects" at bounding box center [0, 0] width 0 height 0
click at [803, 146] on span "Search" at bounding box center [802, 143] width 27 height 11
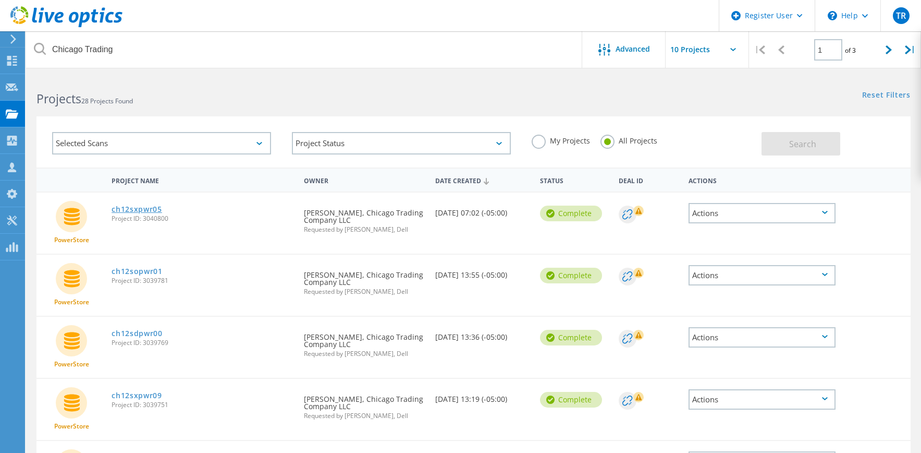
click at [148, 207] on link "ch12sxpwr05" at bounding box center [137, 208] width 51 height 7
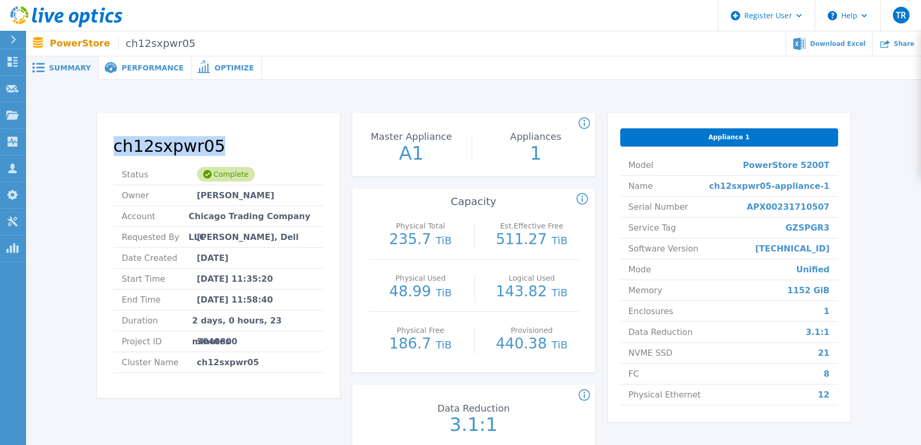
drag, startPoint x: 204, startPoint y: 149, endPoint x: 116, endPoint y: 148, distance: 87.6
click at [116, 148] on h2 "ch12sxpwr05" at bounding box center [219, 146] width 210 height 19
copy h2 "ch12sxpwr05"
drag, startPoint x: 765, startPoint y: 210, endPoint x: 829, endPoint y: 209, distance: 64.1
click at [829, 209] on li "Serial Number APX00231710507" at bounding box center [729, 207] width 218 height 21
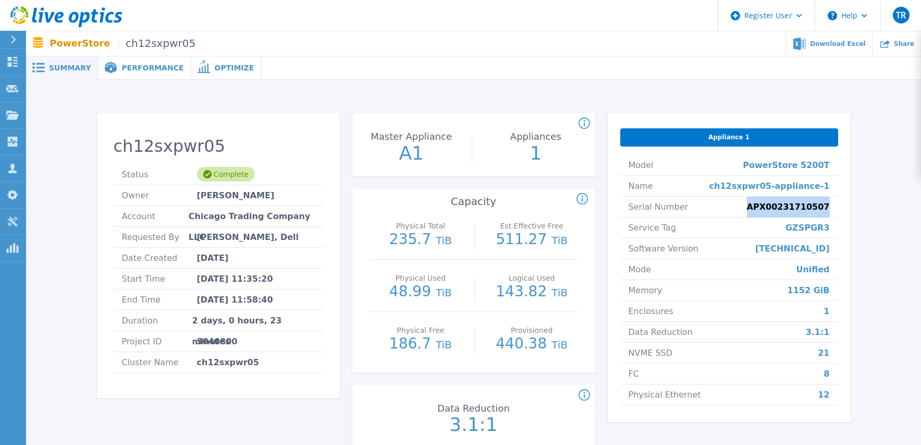
copy span "APX00231710507"
click at [157, 69] on span "Performance" at bounding box center [152, 67] width 62 height 7
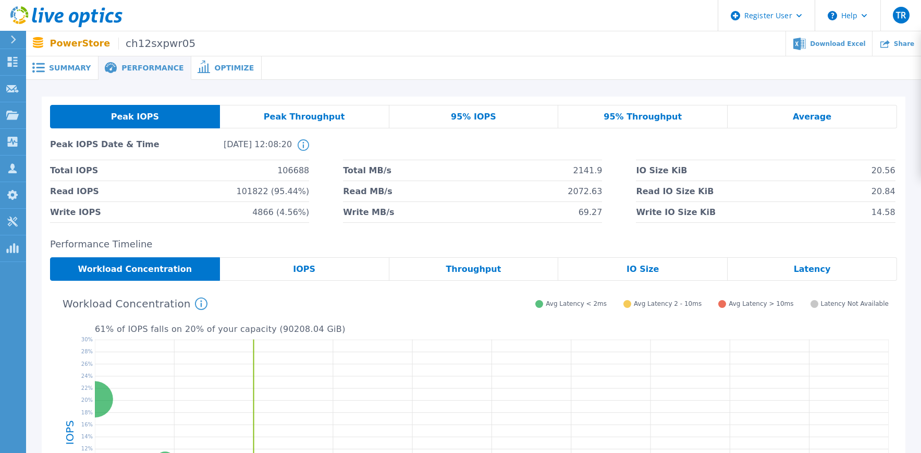
click at [484, 118] on span "95% IOPS" at bounding box center [473, 117] width 45 height 8
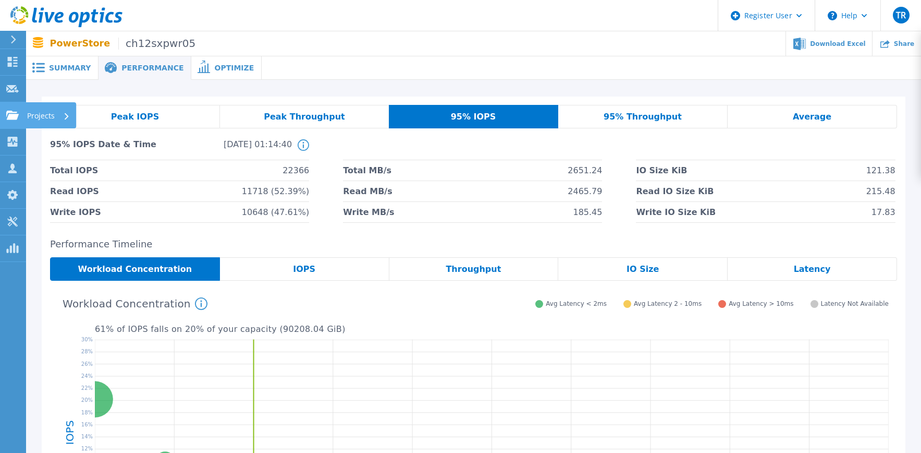
click at [10, 111] on div at bounding box center [12, 115] width 13 height 9
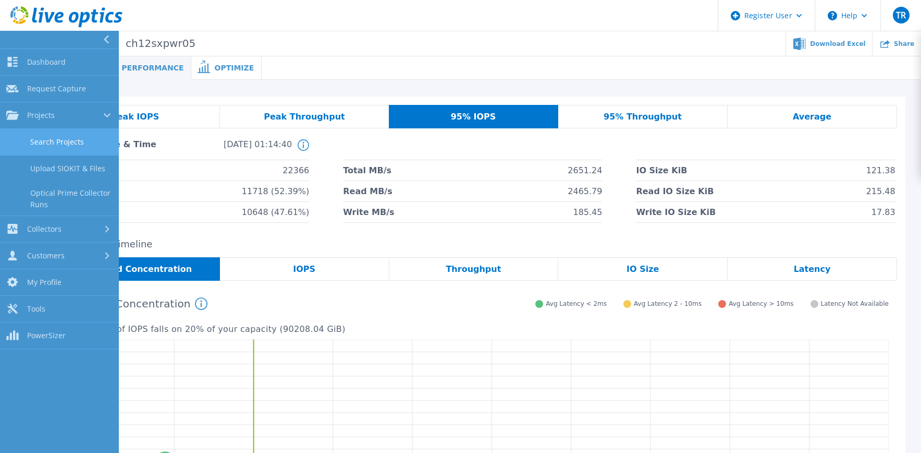
click at [39, 140] on link "Search Projects" at bounding box center [59, 142] width 119 height 27
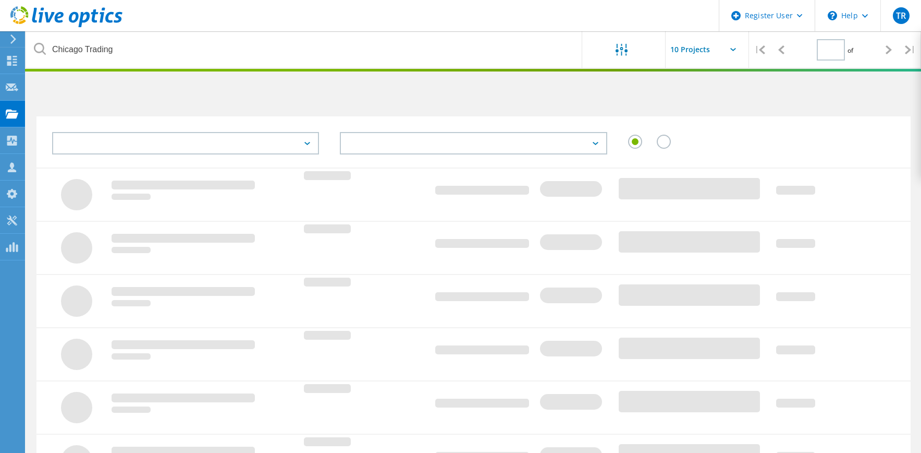
type input "1"
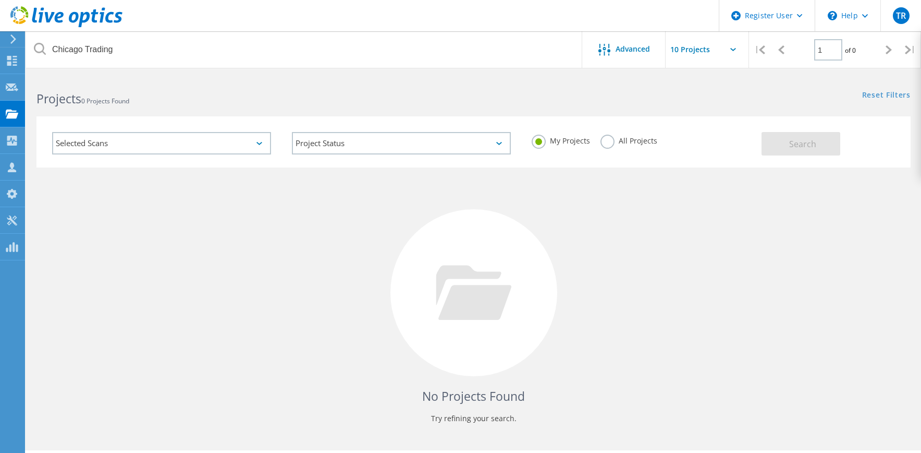
click at [603, 144] on label "All Projects" at bounding box center [629, 140] width 57 height 10
click at [0, 0] on input "All Projects" at bounding box center [0, 0] width 0 height 0
click at [779, 141] on button "Search" at bounding box center [801, 143] width 79 height 23
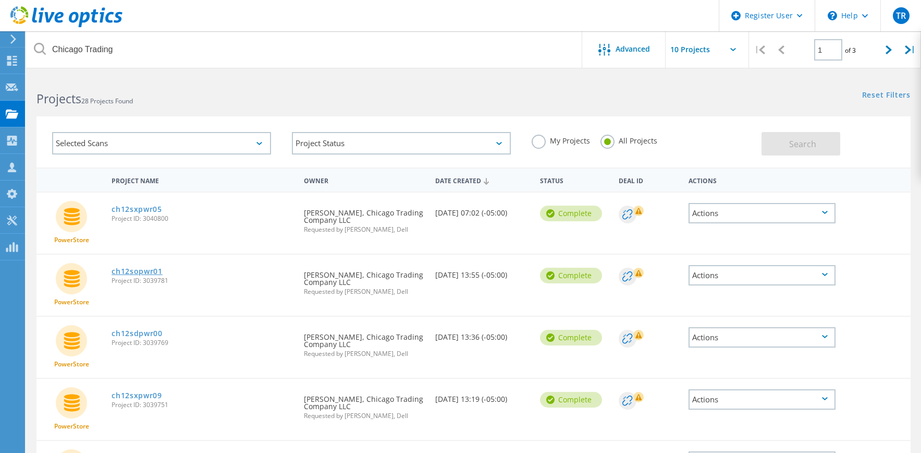
click at [144, 269] on link "ch12sopwr01" at bounding box center [137, 270] width 51 height 7
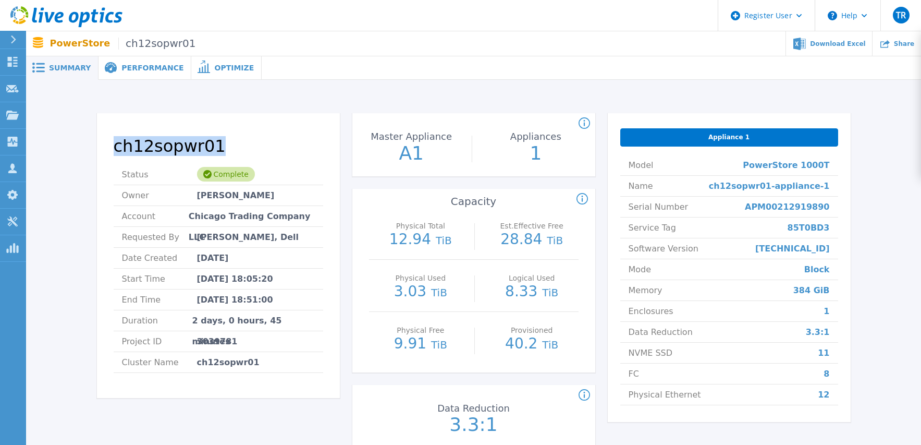
drag, startPoint x: 201, startPoint y: 144, endPoint x: 115, endPoint y: 152, distance: 86.4
click at [115, 152] on h2 "ch12sopwr01" at bounding box center [219, 146] width 210 height 19
copy h2 "ch12sopwr01"
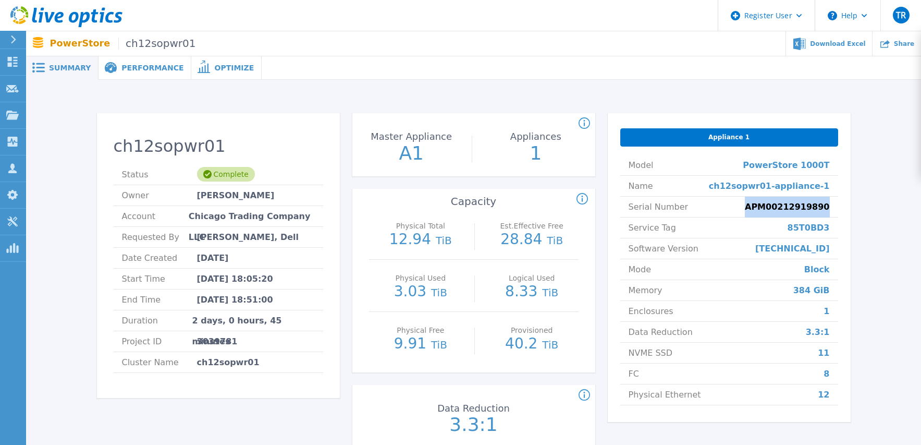
drag, startPoint x: 764, startPoint y: 208, endPoint x: 828, endPoint y: 209, distance: 64.1
click at [828, 209] on span "APM00212919890" at bounding box center [787, 207] width 85 height 20
copy span "APM00212919890"
click at [163, 70] on span "Performance" at bounding box center [152, 67] width 62 height 7
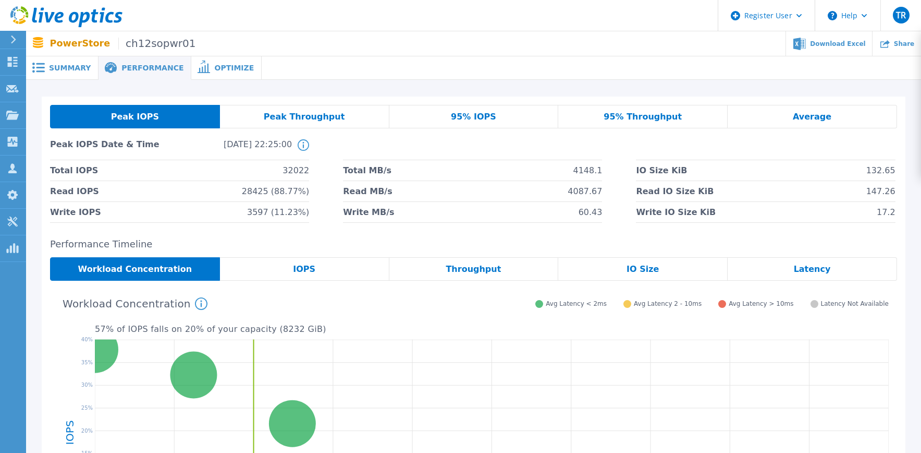
click at [475, 115] on span "95% IOPS" at bounding box center [473, 117] width 45 height 8
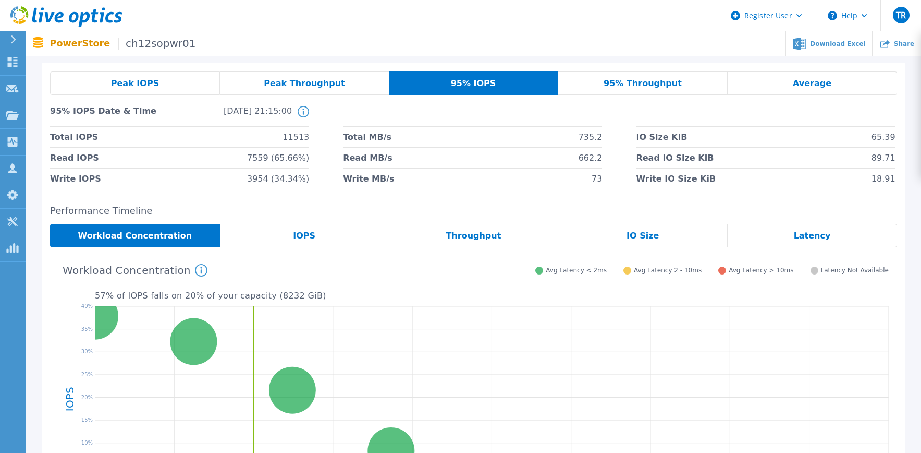
scroll to position [52, 0]
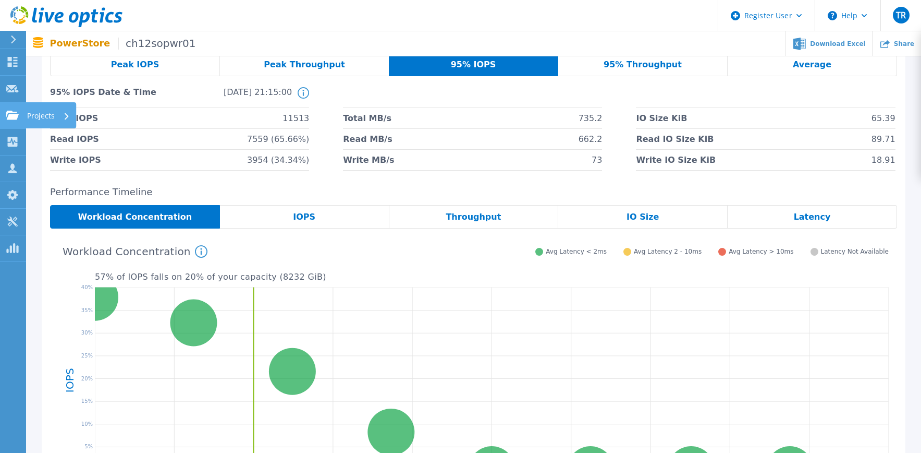
click at [15, 115] on icon at bounding box center [12, 115] width 13 height 9
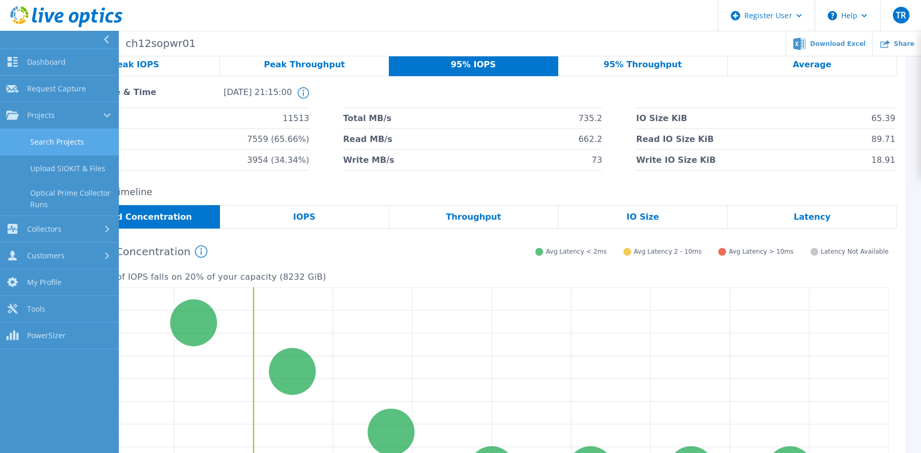
click at [73, 142] on link "Search Projects" at bounding box center [59, 142] width 119 height 27
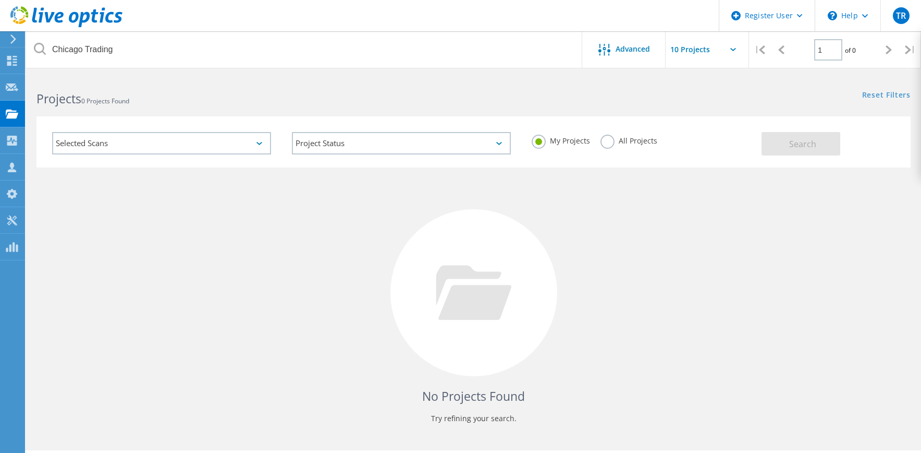
click at [618, 144] on label "All Projects" at bounding box center [629, 140] width 57 height 10
click at [0, 0] on input "All Projects" at bounding box center [0, 0] width 0 height 0
click at [775, 142] on button "Search" at bounding box center [801, 143] width 79 height 23
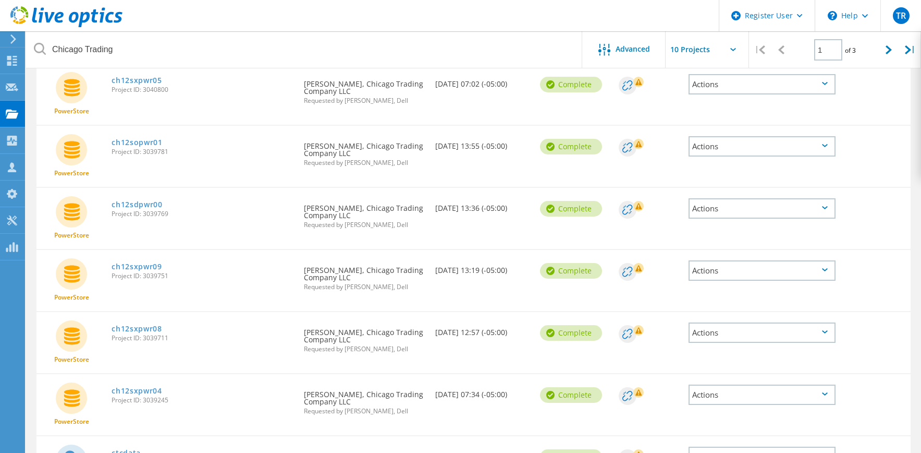
scroll to position [104, 0]
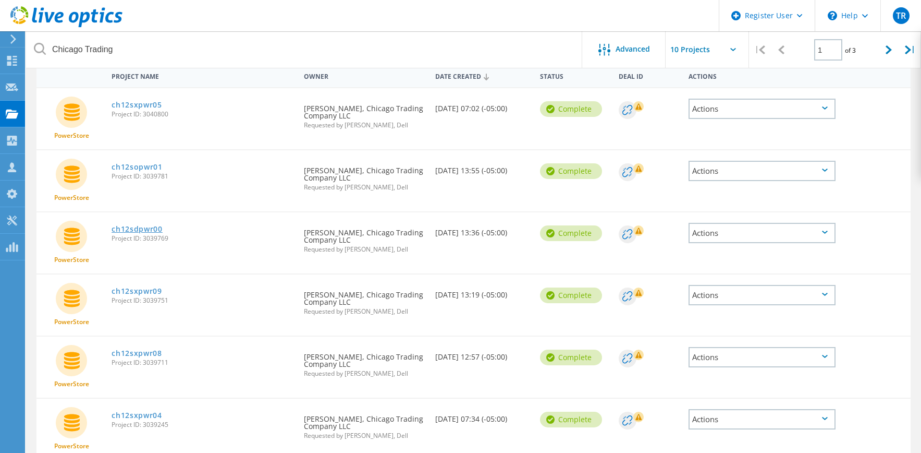
click at [152, 229] on link "ch12sdpwr00" at bounding box center [137, 228] width 51 height 7
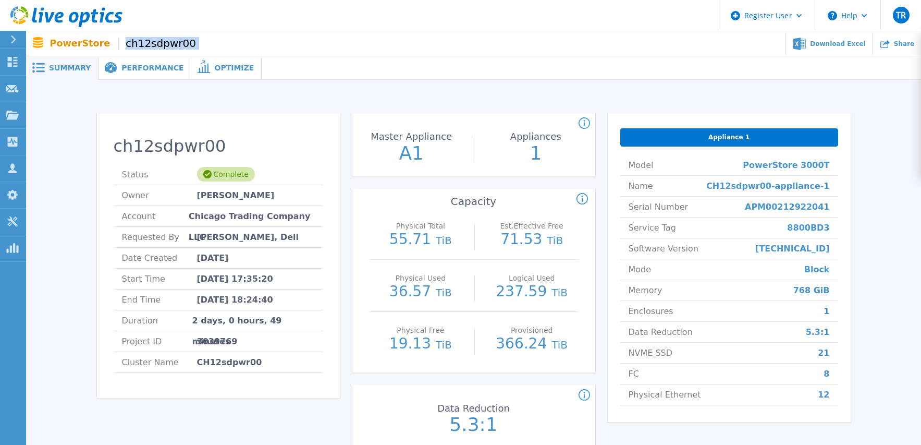
drag, startPoint x: 187, startPoint y: 44, endPoint x: 114, endPoint y: 47, distance: 73.1
click at [114, 47] on div "PowerStore ch12sdpwr00 Download Excel Share" at bounding box center [473, 43] width 895 height 25
copy div "ch12sdpwr00"
drag, startPoint x: 760, startPoint y: 205, endPoint x: 831, endPoint y: 208, distance: 71.0
click at [831, 208] on li "Serial Number APM00212922041" at bounding box center [729, 207] width 218 height 21
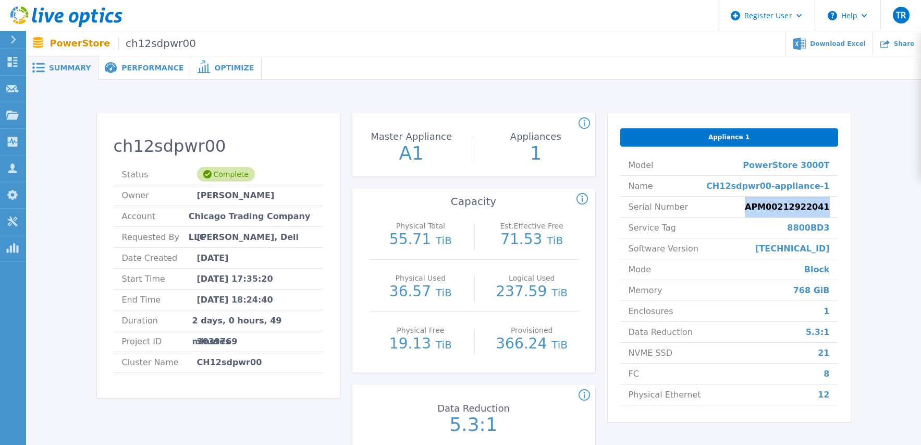
copy span "APM00212922041"
click at [162, 62] on div "Performance" at bounding box center [145, 67] width 93 height 23
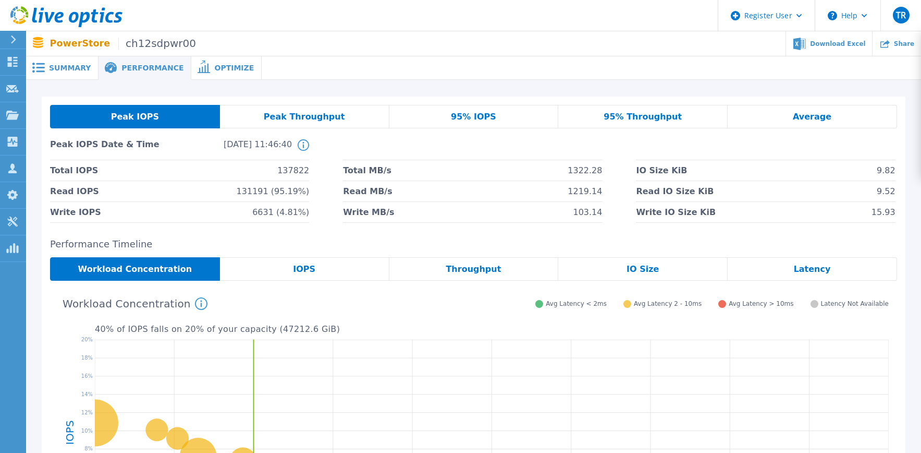
click at [483, 119] on span "95% IOPS" at bounding box center [473, 117] width 45 height 8
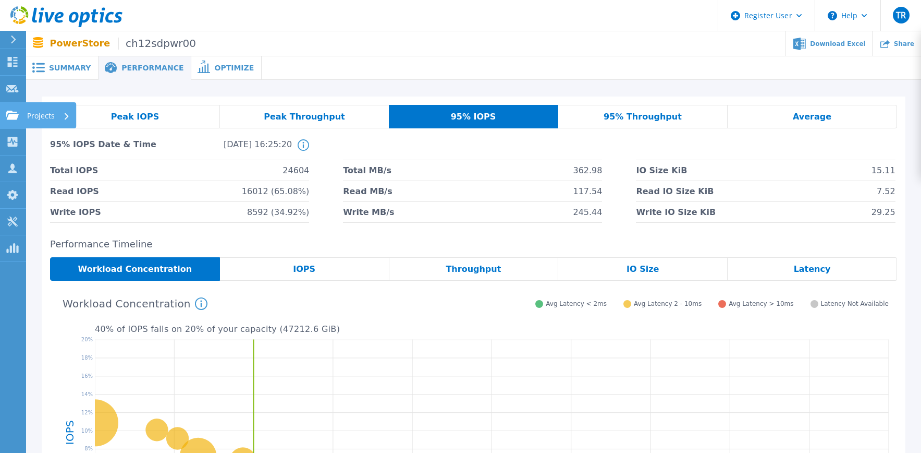
click at [16, 111] on div at bounding box center [12, 115] width 13 height 9
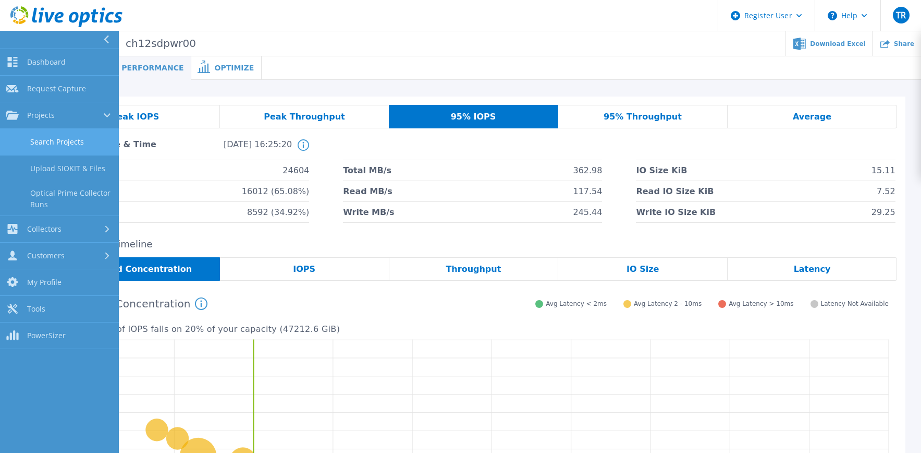
click at [81, 143] on link "Search Projects" at bounding box center [59, 142] width 119 height 27
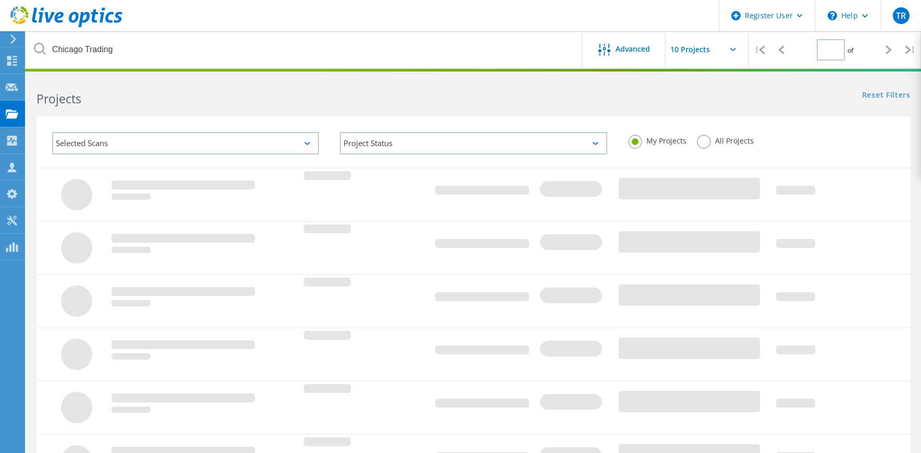
type input "1"
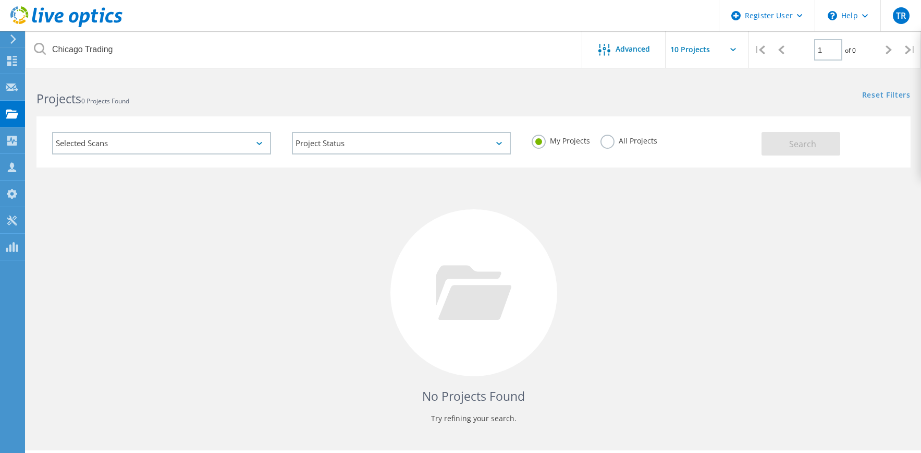
click at [637, 142] on label "All Projects" at bounding box center [629, 140] width 57 height 10
click at [0, 0] on input "All Projects" at bounding box center [0, 0] width 0 height 0
click at [822, 139] on button "Search" at bounding box center [801, 143] width 79 height 23
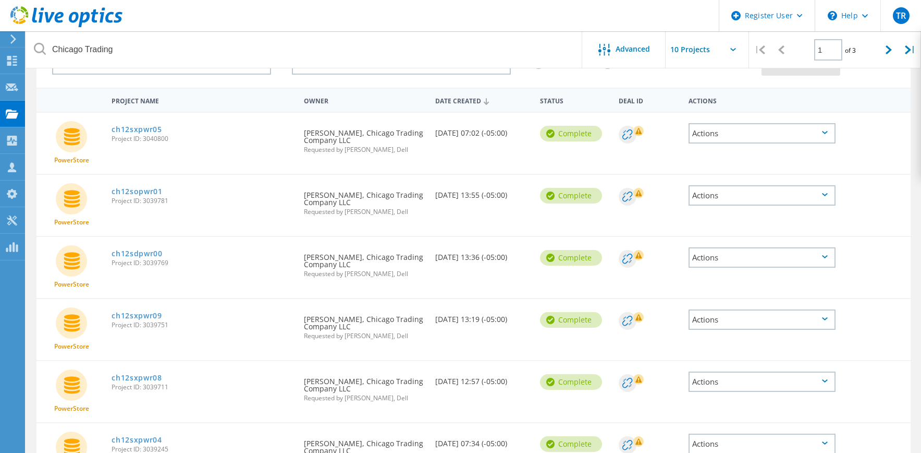
scroll to position [104, 0]
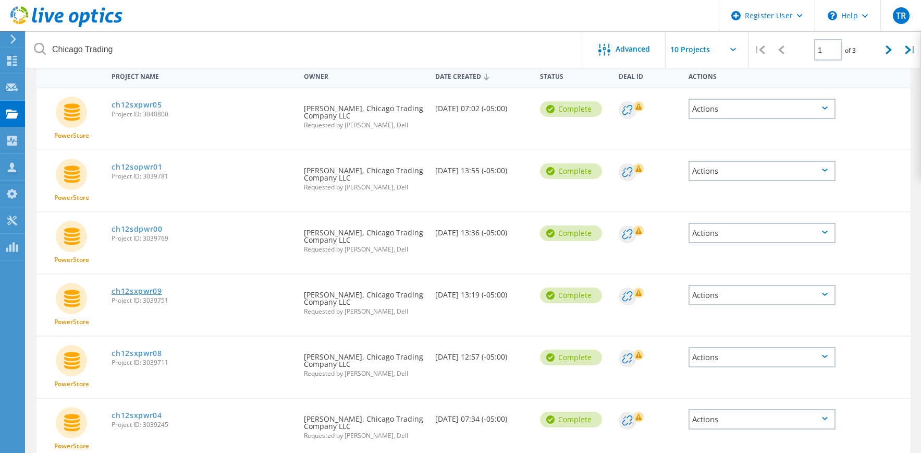
click at [135, 290] on link "ch12sxpwr09" at bounding box center [137, 290] width 51 height 7
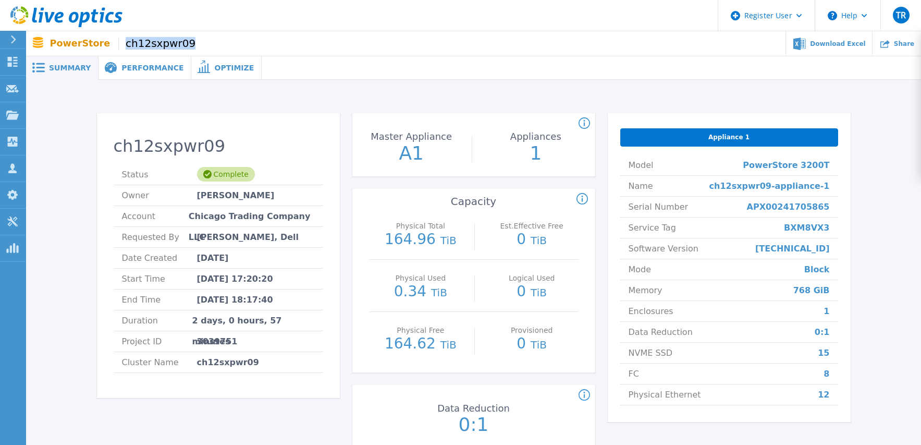
drag, startPoint x: 172, startPoint y: 48, endPoint x: 115, endPoint y: 44, distance: 57.0
click at [118, 44] on span "ch12sxpwr09" at bounding box center [156, 44] width 77 height 12
copy span "ch12sxpwr09"
drag, startPoint x: 763, startPoint y: 210, endPoint x: 829, endPoint y: 213, distance: 65.7
click at [829, 213] on li "Serial Number APX00241705865" at bounding box center [729, 207] width 218 height 21
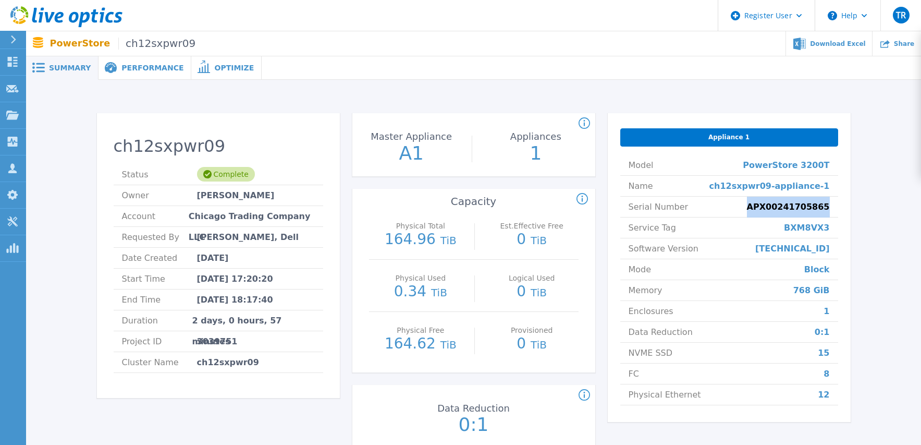
copy span "APX00241705865"
click at [17, 114] on icon at bounding box center [12, 115] width 13 height 9
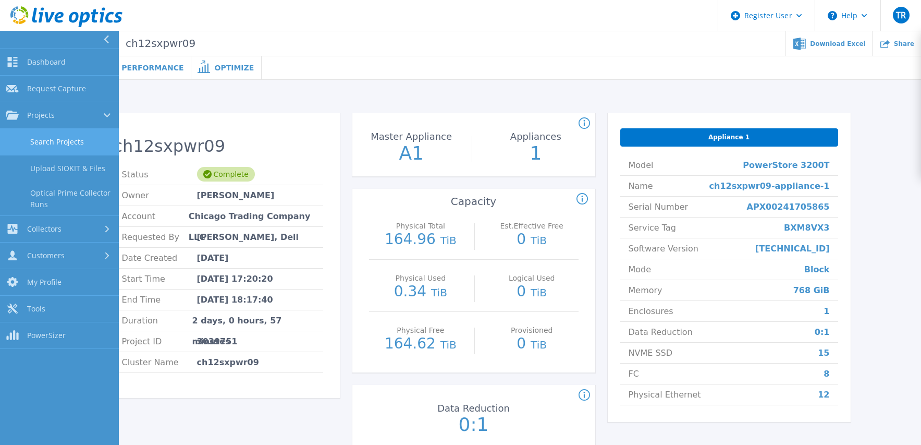
click at [78, 141] on link "Search Projects" at bounding box center [59, 142] width 119 height 27
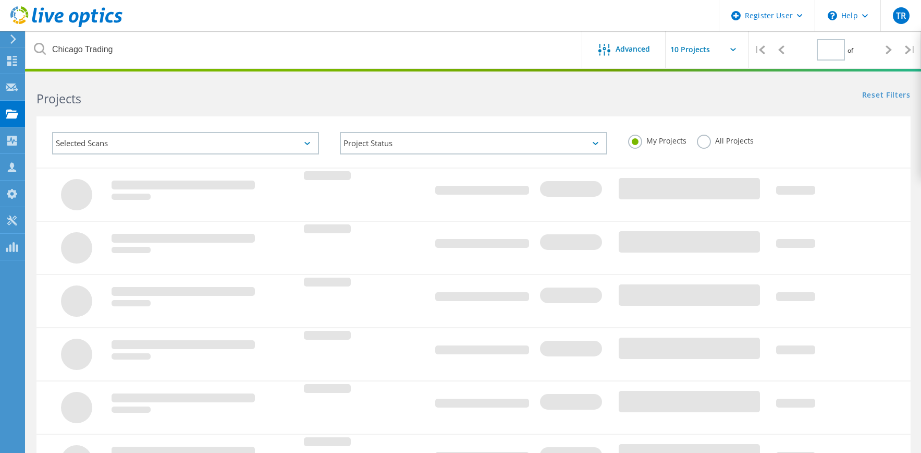
type input "1"
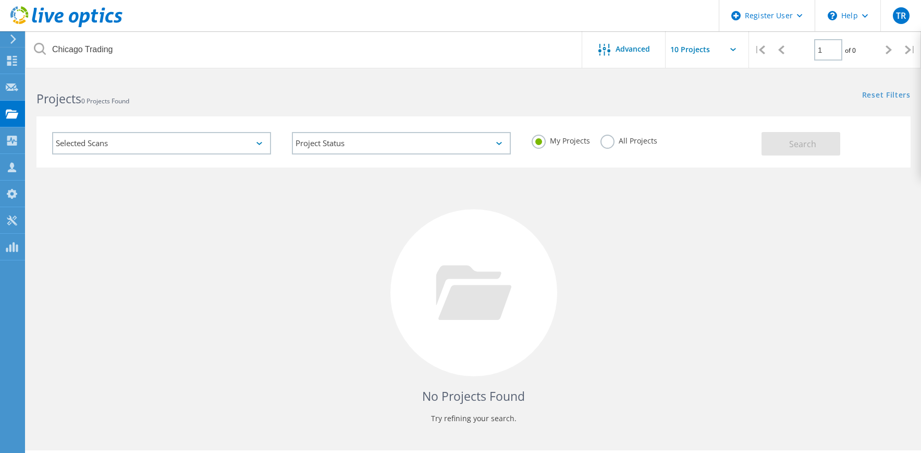
click at [605, 141] on label "All Projects" at bounding box center [629, 140] width 57 height 10
click at [0, 0] on input "All Projects" at bounding box center [0, 0] width 0 height 0
click at [791, 142] on span "Search" at bounding box center [802, 143] width 27 height 11
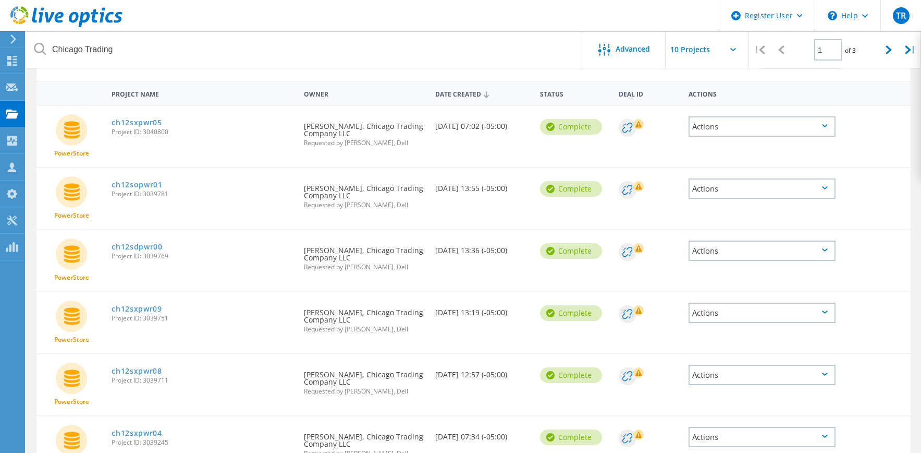
scroll to position [104, 0]
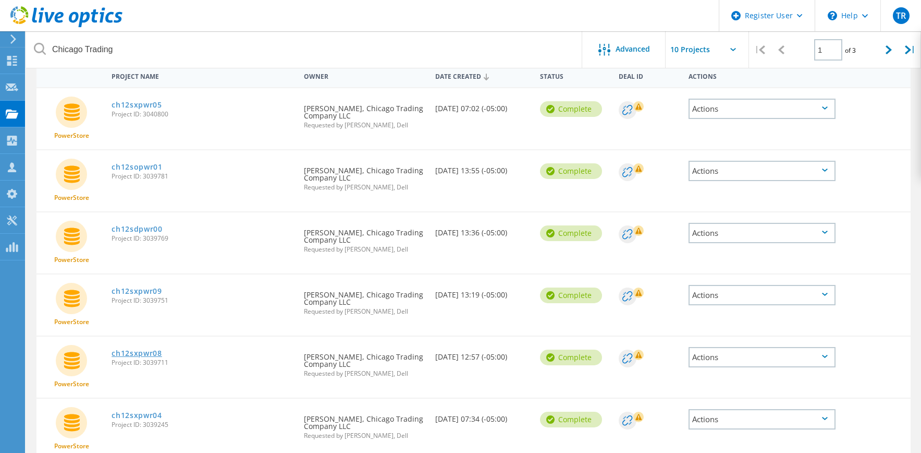
click at [139, 355] on link "ch12sxpwr08" at bounding box center [137, 352] width 51 height 7
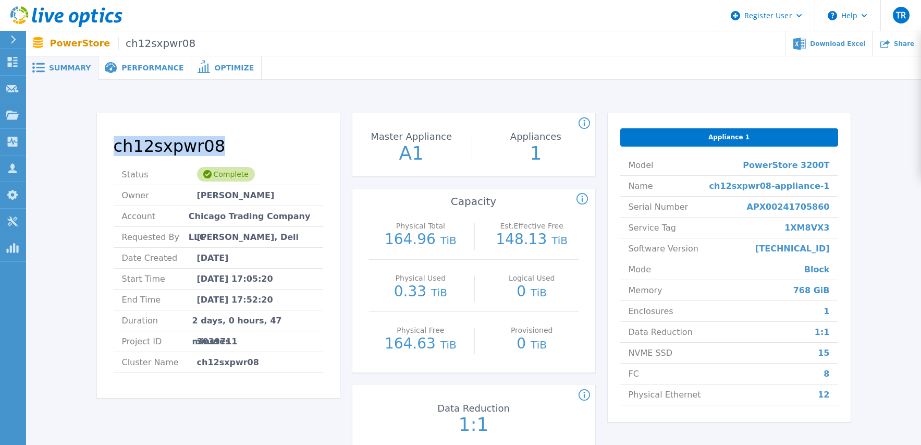
drag, startPoint x: 200, startPoint y: 149, endPoint x: 116, endPoint y: 149, distance: 83.9
click at [116, 149] on h2 "ch12sxpwr08" at bounding box center [219, 146] width 210 height 19
drag, startPoint x: 766, startPoint y: 209, endPoint x: 832, endPoint y: 211, distance: 65.7
click at [832, 211] on li "Serial Number APX00241705860" at bounding box center [729, 207] width 218 height 21
copy span "APX00241705860"
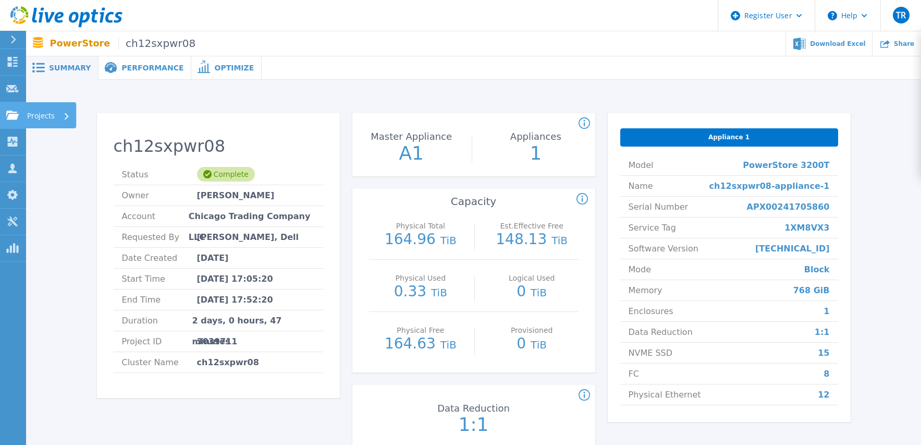
click at [15, 116] on icon at bounding box center [12, 115] width 13 height 9
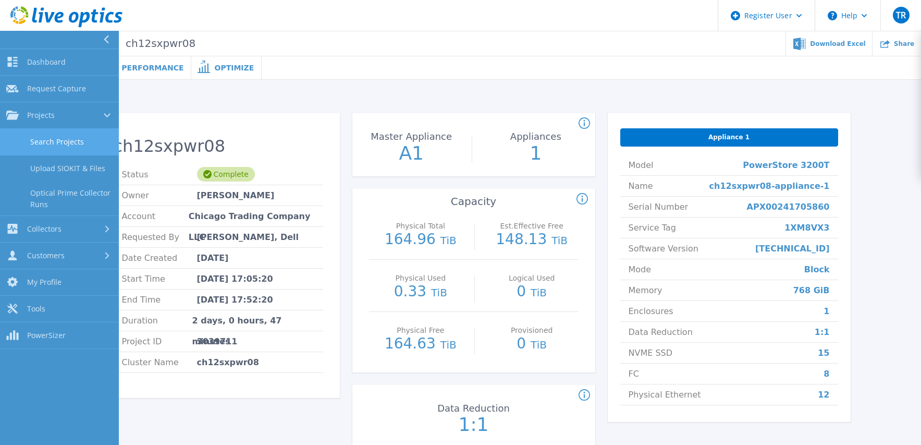
click at [60, 141] on link "Search Projects" at bounding box center [59, 142] width 119 height 27
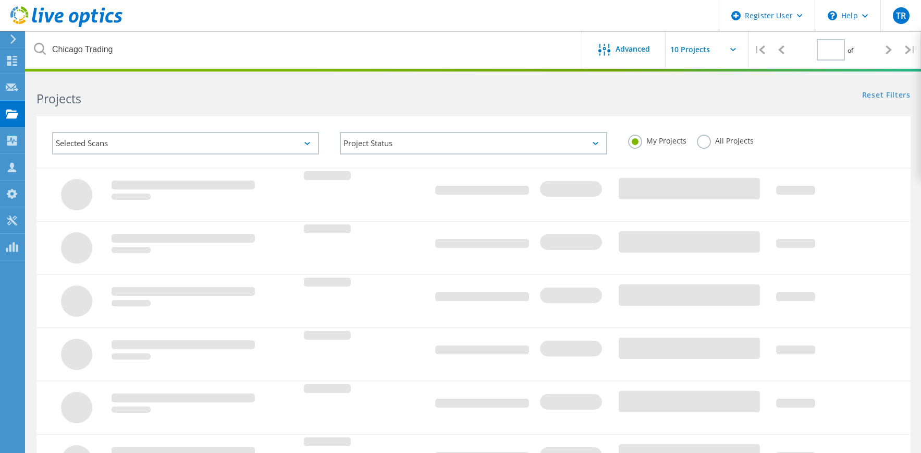
type input "1"
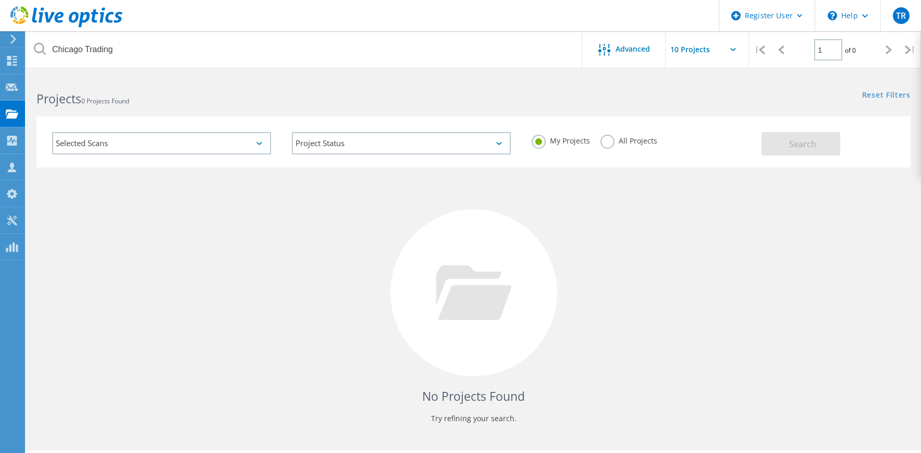
click at [601, 143] on label "All Projects" at bounding box center [629, 140] width 57 height 10
click at [0, 0] on input "All Projects" at bounding box center [0, 0] width 0 height 0
click at [796, 145] on span "Search" at bounding box center [802, 143] width 27 height 11
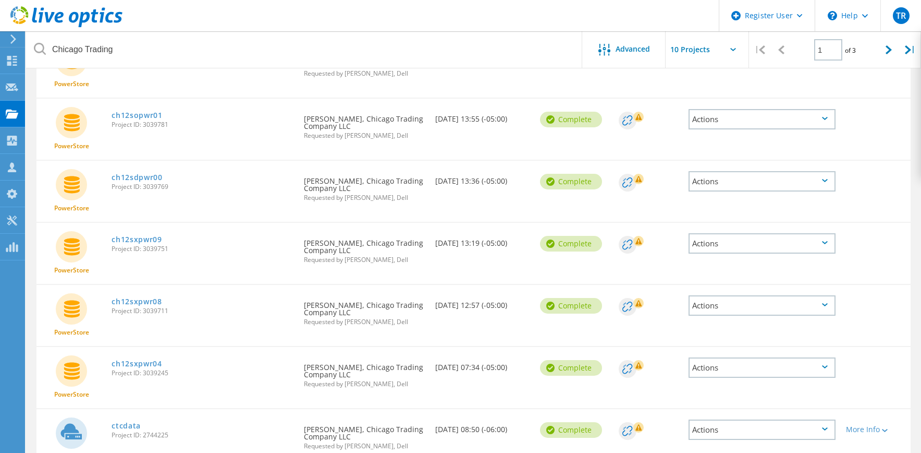
scroll to position [156, 0]
click at [130, 359] on link "ch12sxpwr04" at bounding box center [137, 362] width 51 height 7
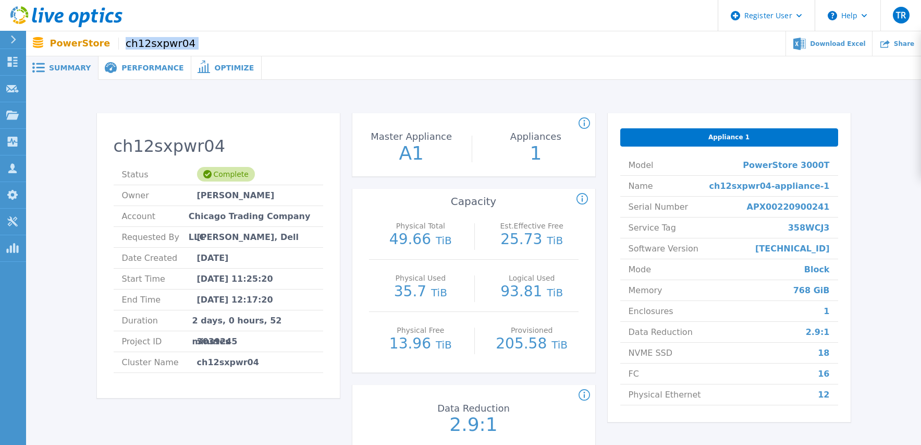
drag, startPoint x: 174, startPoint y: 45, endPoint x: 113, endPoint y: 45, distance: 60.5
click at [113, 45] on div "PowerStore ch12sxpwr04 Download Excel Share" at bounding box center [473, 43] width 895 height 25
copy div "ch12sxpwr04"
drag, startPoint x: 765, startPoint y: 211, endPoint x: 829, endPoint y: 211, distance: 64.6
click at [829, 211] on span "APX00220900241" at bounding box center [788, 207] width 83 height 20
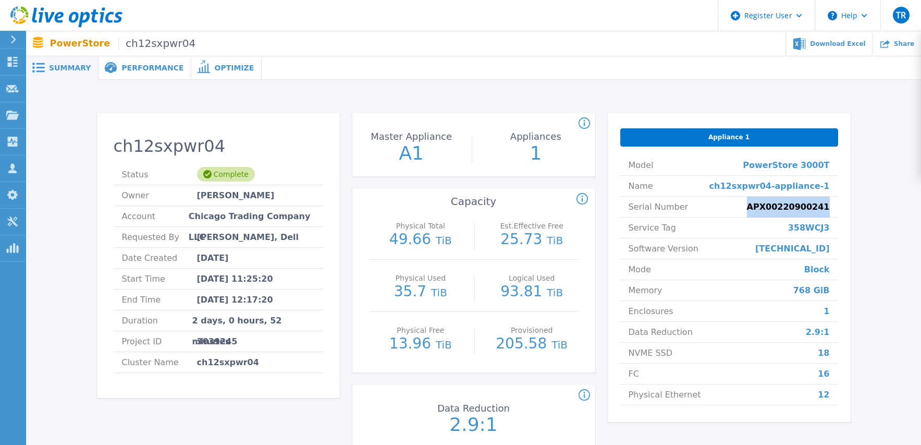
copy span "APX00220900241"
click at [129, 68] on span "Performance" at bounding box center [152, 67] width 62 height 7
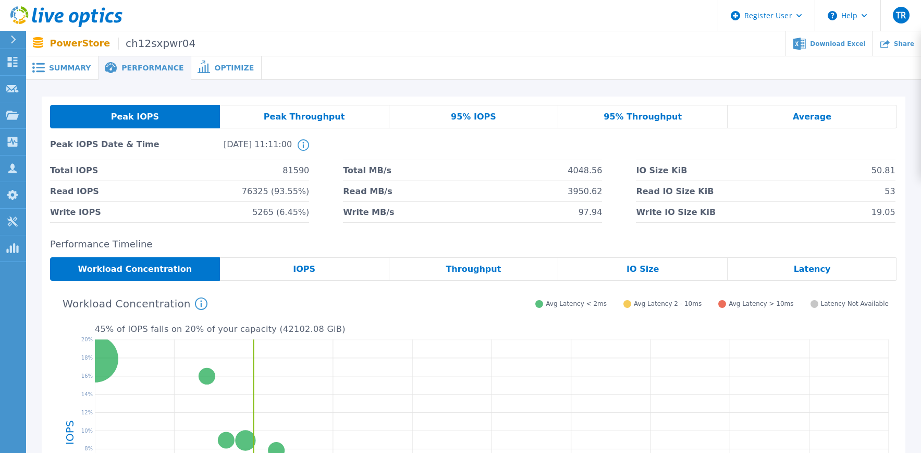
click at [447, 118] on div "95% IOPS" at bounding box center [473, 116] width 169 height 23
